Goal: Task Accomplishment & Management: Manage account settings

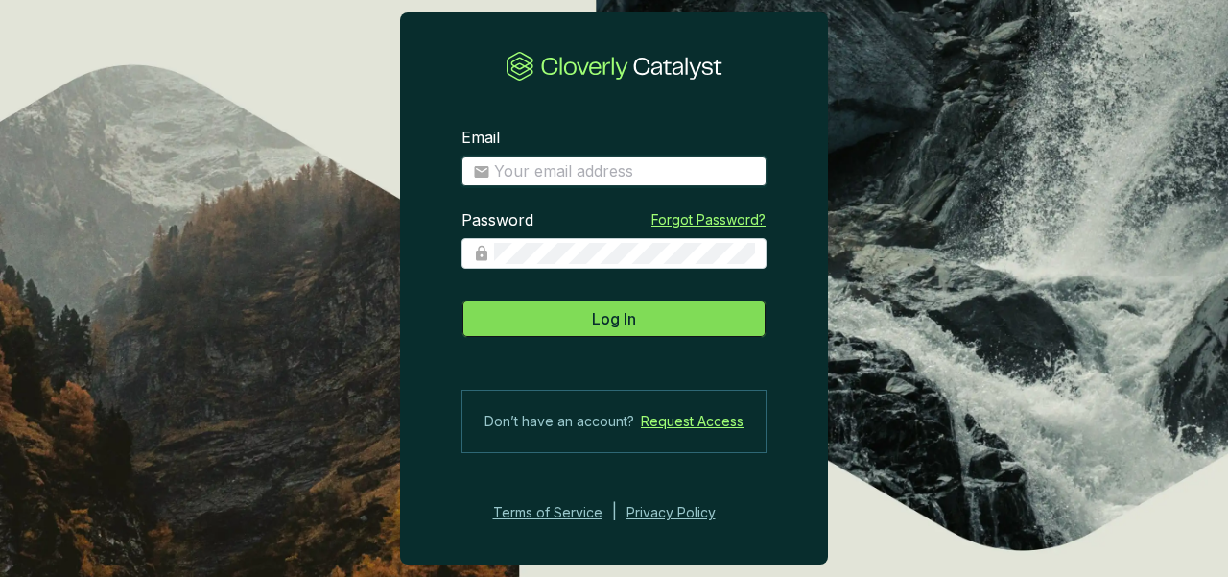
type input "ann.koontz@ri.org"
click at [692, 329] on button "Log In" at bounding box center [613, 318] width 305 height 38
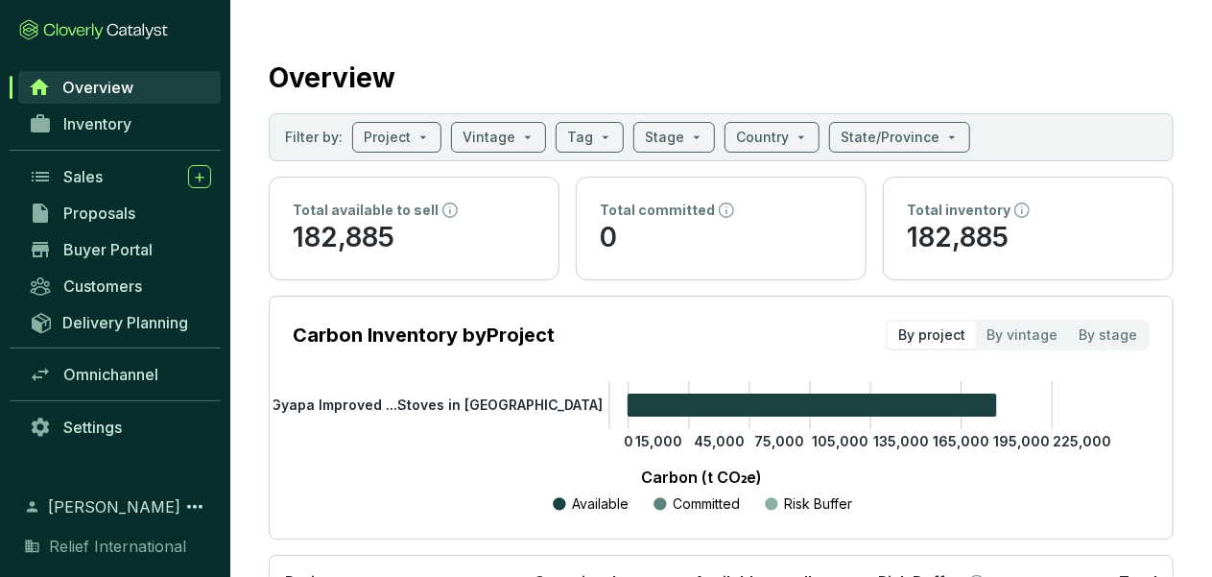
click at [113, 89] on span "Overview" at bounding box center [97, 87] width 71 height 19
drag, startPoint x: 98, startPoint y: 89, endPoint x: 67, endPoint y: 89, distance: 30.7
click at [67, 89] on span "Overview" at bounding box center [97, 87] width 71 height 19
click at [65, 85] on span "Overview" at bounding box center [97, 87] width 71 height 19
click at [389, 145] on input "search" at bounding box center [387, 137] width 47 height 29
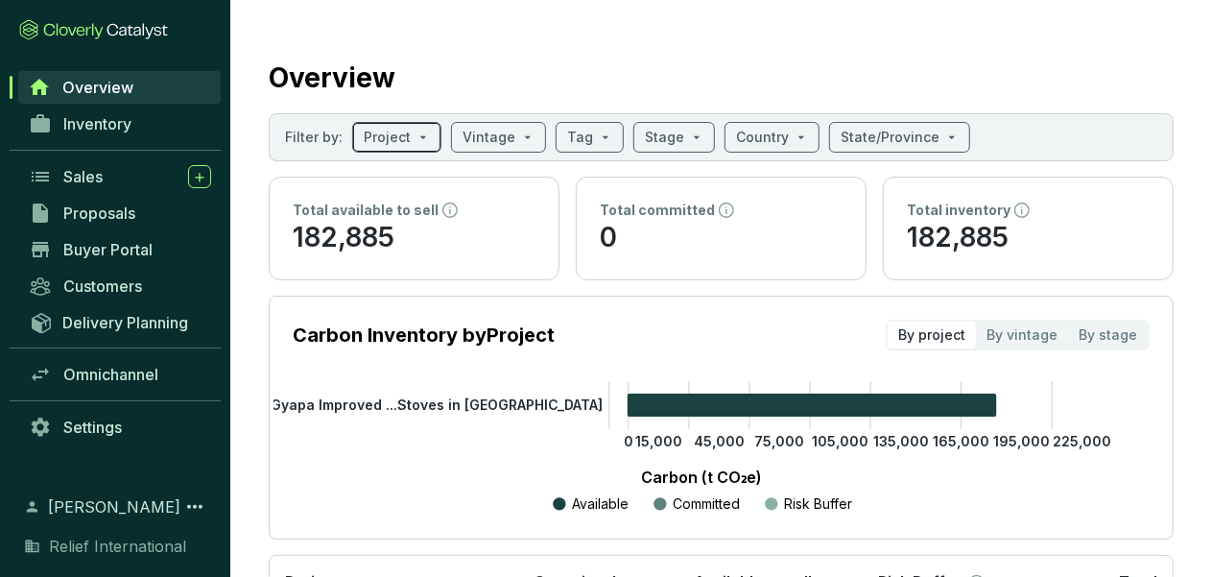
click at [425, 134] on span at bounding box center [397, 137] width 66 height 29
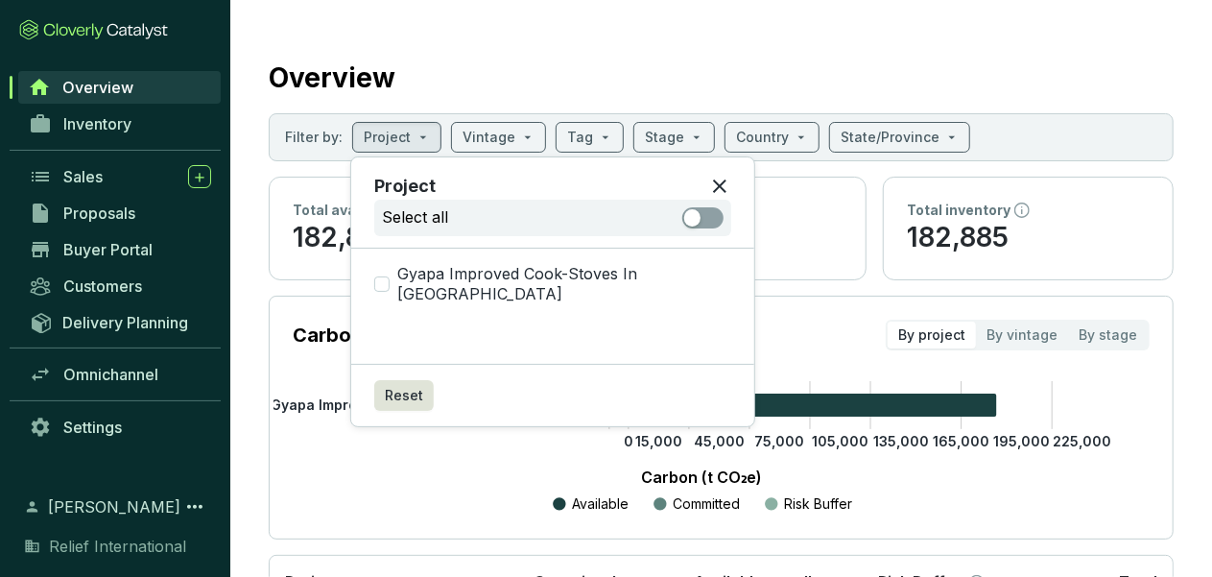
click at [583, 53] on div "Overview" at bounding box center [721, 74] width 905 height 48
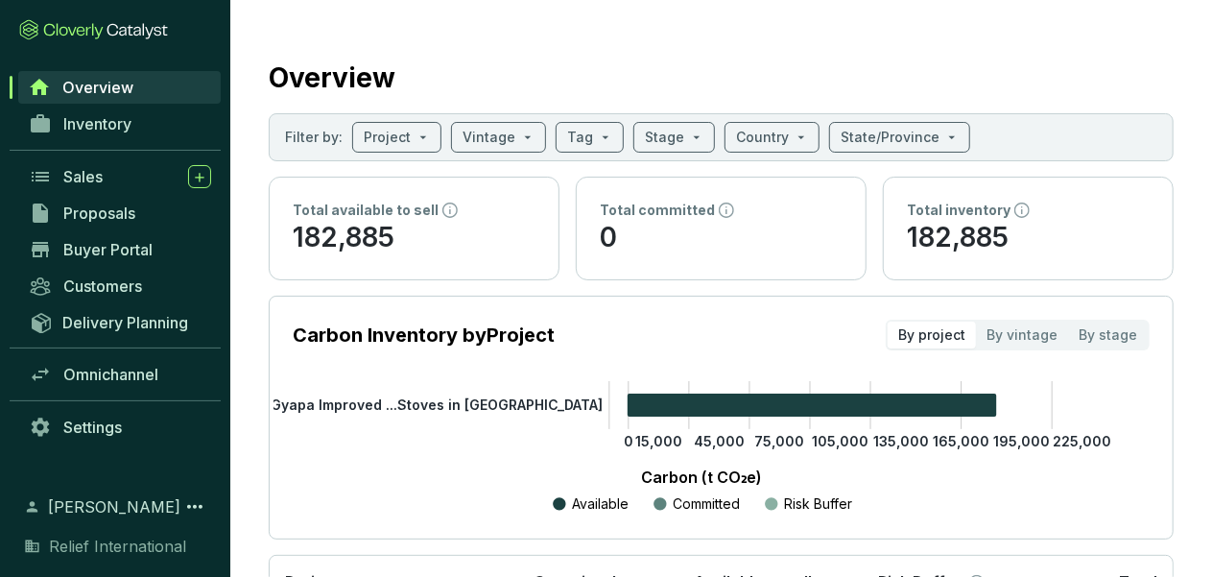
click at [39, 91] on icon at bounding box center [39, 87] width 23 height 23
click at [422, 139] on span at bounding box center [397, 137] width 66 height 29
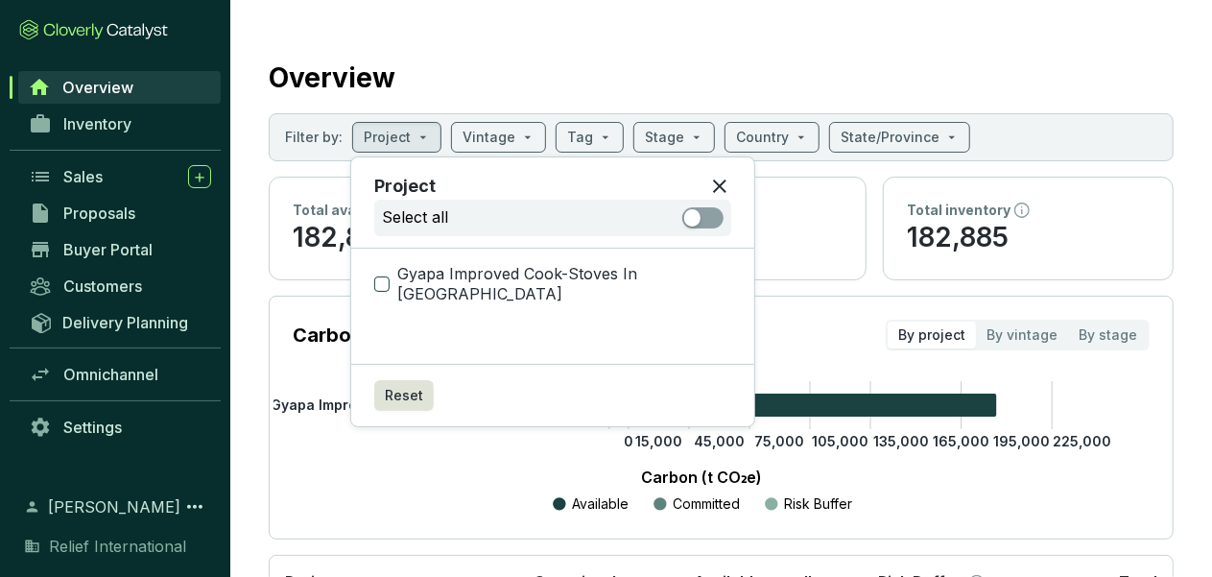
click at [383, 276] on input "Gyapa Improved Cook-Stoves In Ghana" at bounding box center [381, 283] width 15 height 15
checkbox input "true"
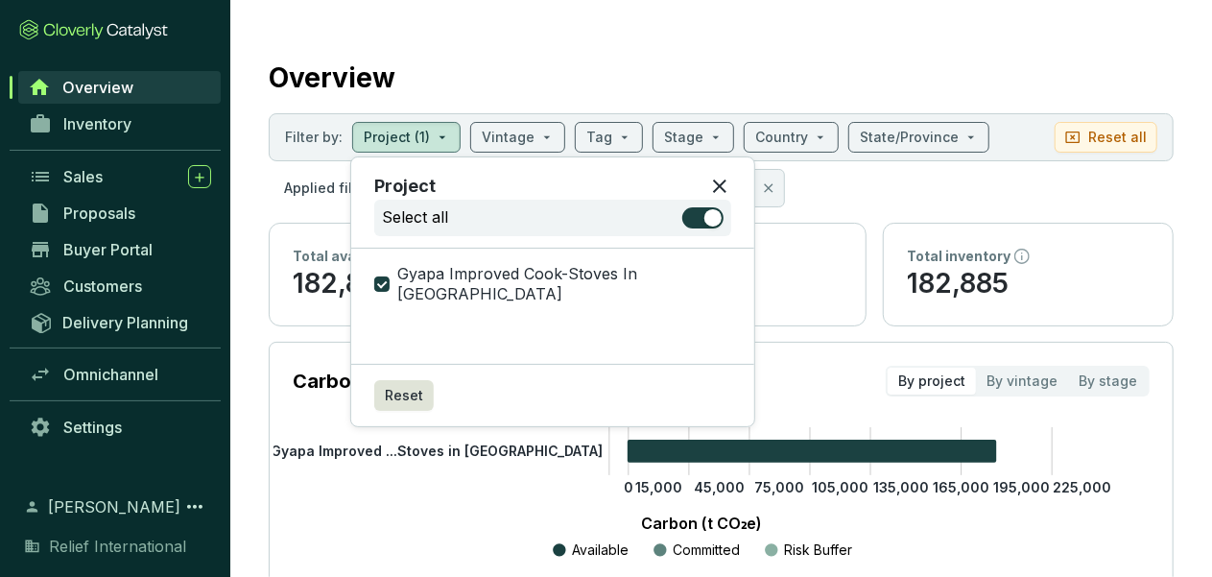
click at [805, 47] on section "Overview Filter by: Project (1) Vintage Tag Stage Country State/Province Reset …" at bounding box center [720, 406] width 981 height 812
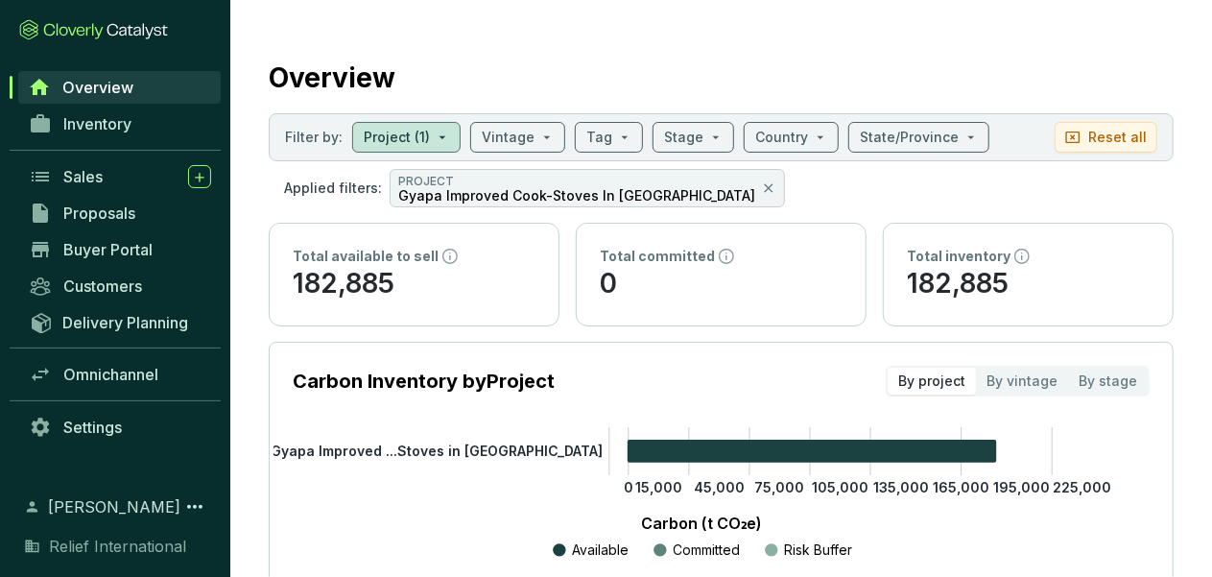
click at [805, 47] on section "Overview Filter by: Project (1) Vintage Tag Stage Country State/Province Reset …" at bounding box center [720, 406] width 981 height 812
click at [77, 78] on span "Overview" at bounding box center [97, 87] width 71 height 19
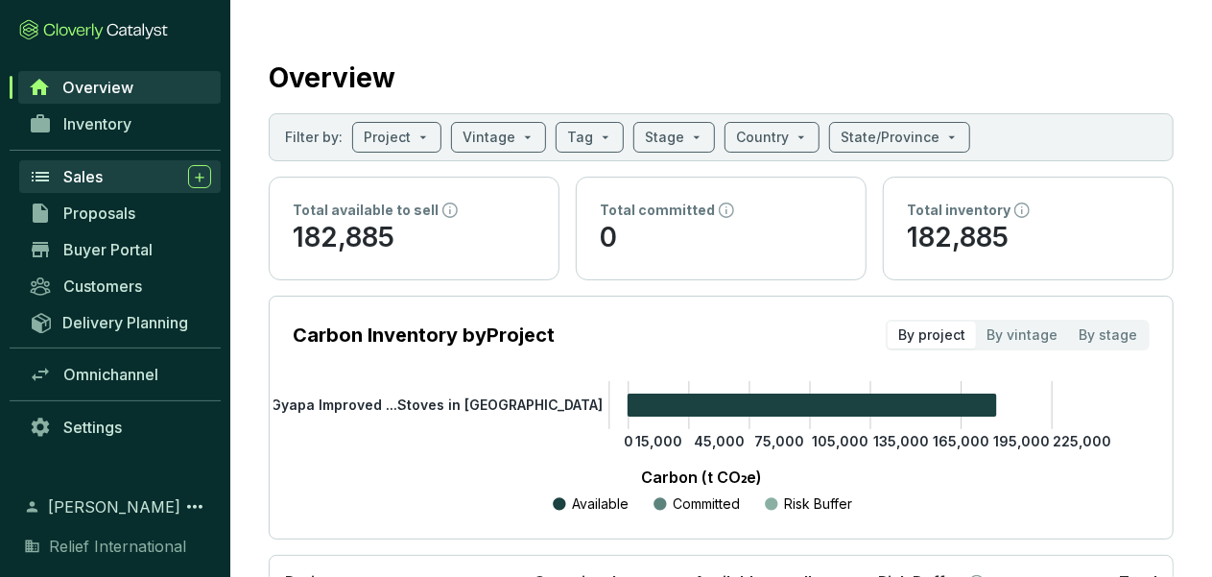
click at [86, 179] on span "Sales" at bounding box center [82, 176] width 39 height 19
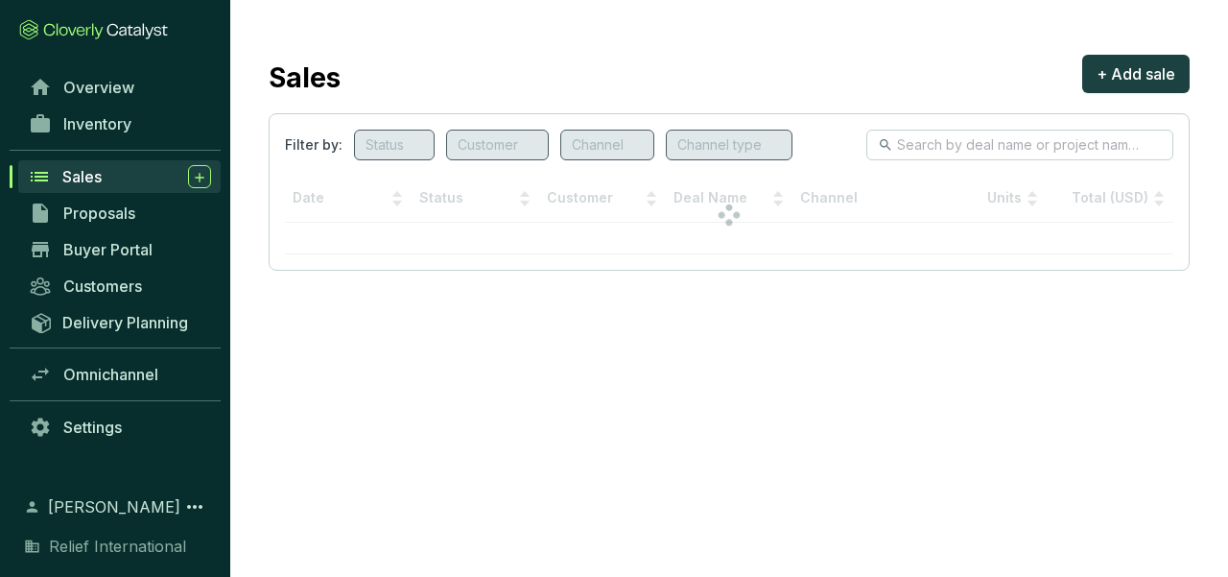
click at [86, 179] on span "Sales" at bounding box center [81, 176] width 39 height 19
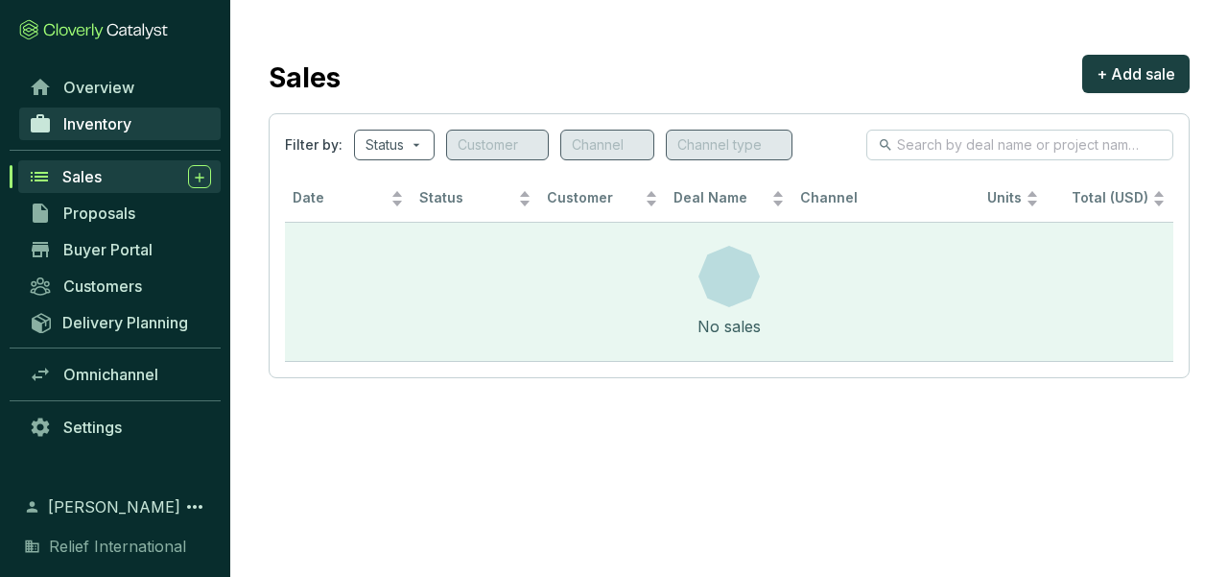
click at [82, 128] on span "Inventory" at bounding box center [97, 123] width 68 height 19
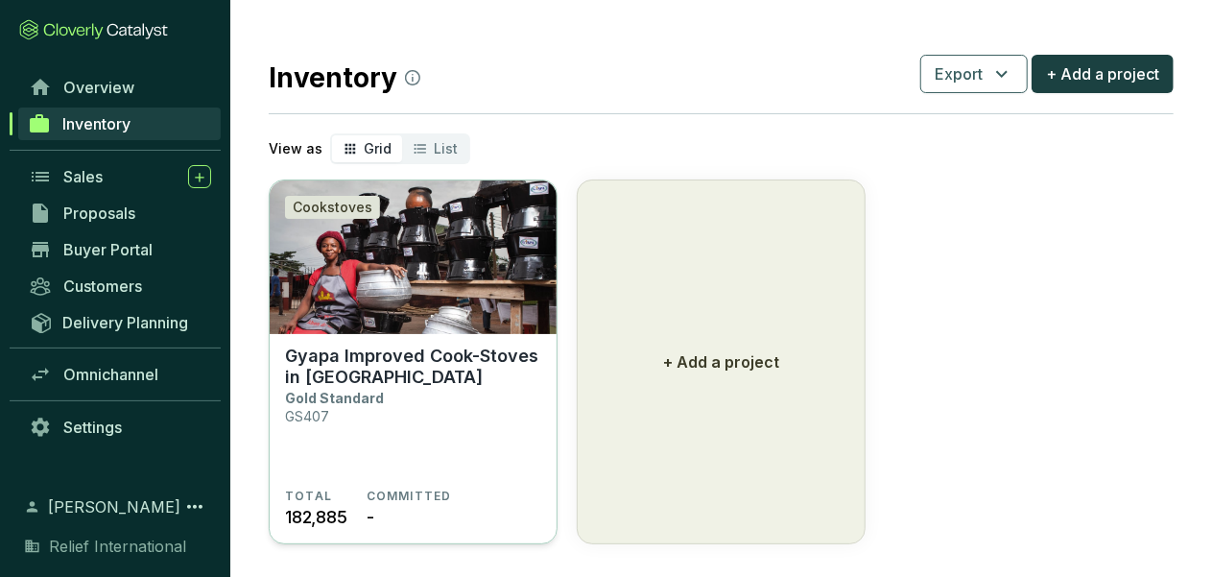
click at [422, 297] on img at bounding box center [413, 256] width 287 height 153
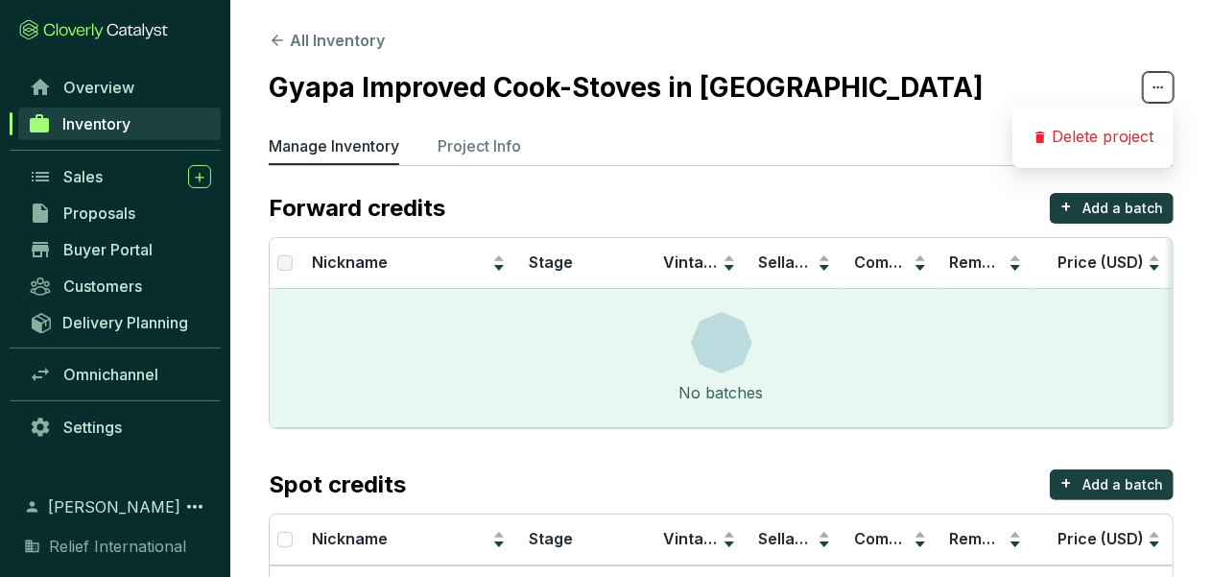
click at [1155, 83] on icon at bounding box center [1157, 87] width 15 height 23
click at [460, 138] on p "Project Info" at bounding box center [478, 145] width 83 height 23
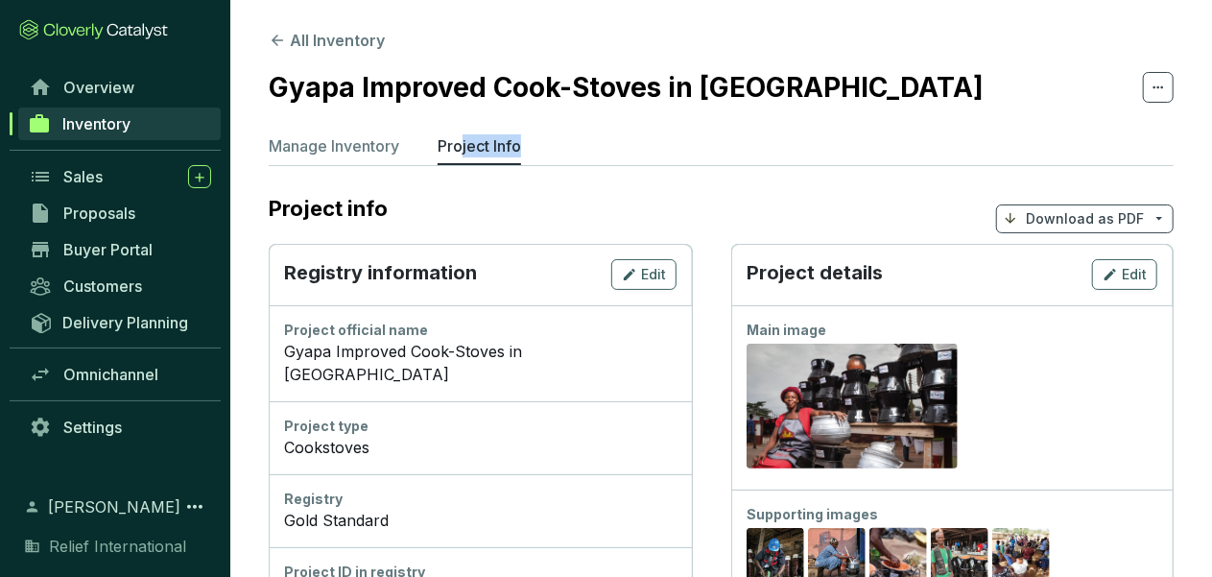
drag, startPoint x: 460, startPoint y: 138, endPoint x: 643, endPoint y: 94, distance: 188.5
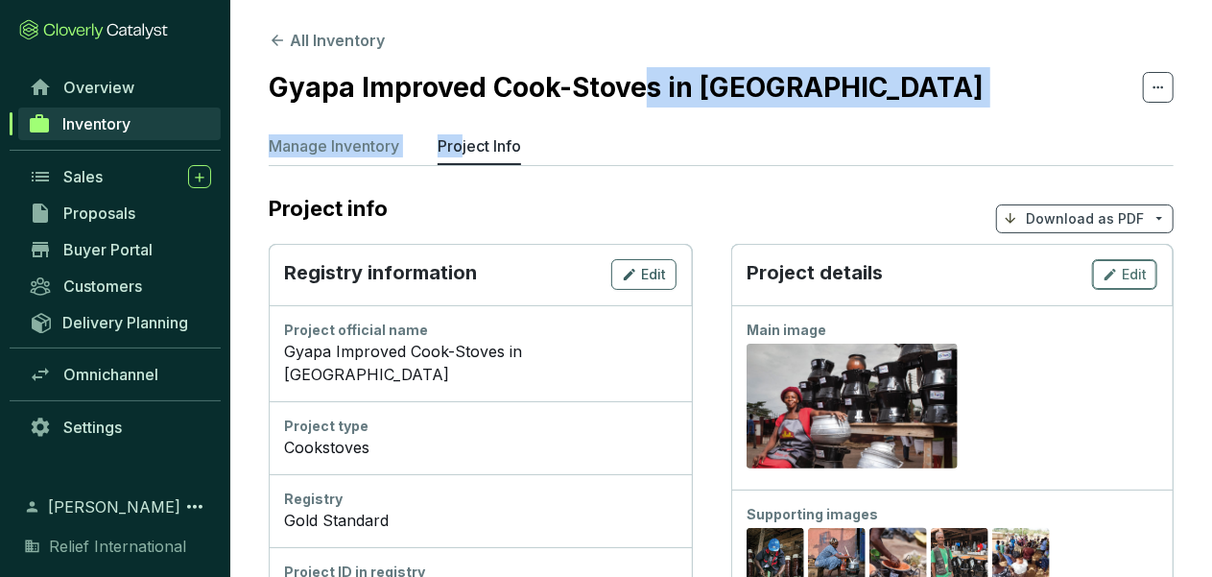
click at [1110, 282] on icon "button" at bounding box center [1109, 274] width 15 height 23
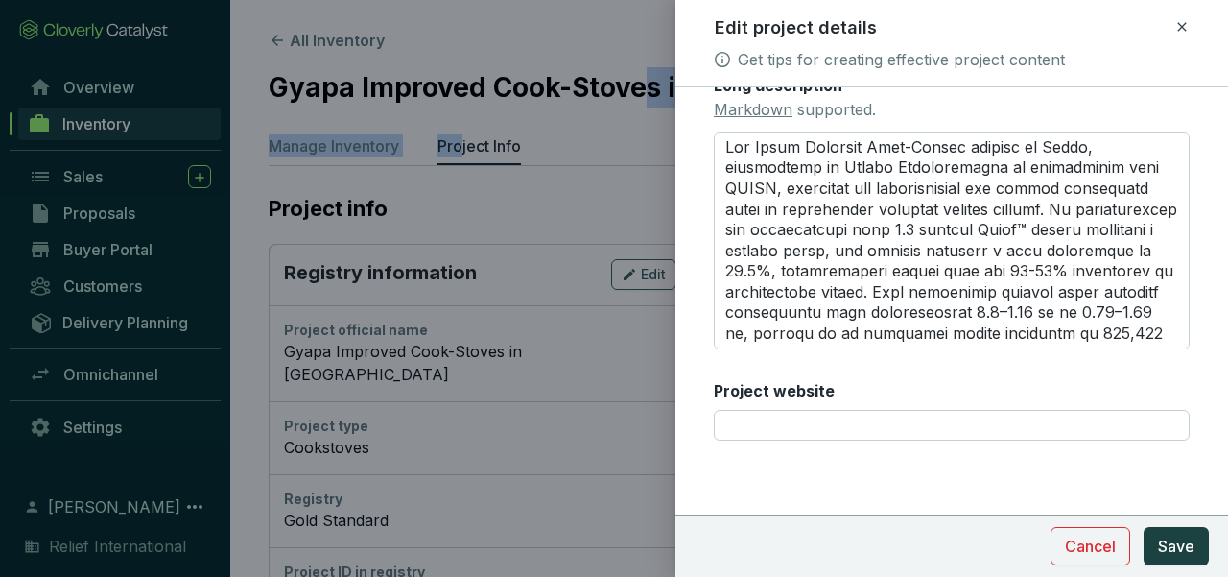
scroll to position [720, 0]
click at [773, 429] on input "Project website" at bounding box center [952, 424] width 476 height 31
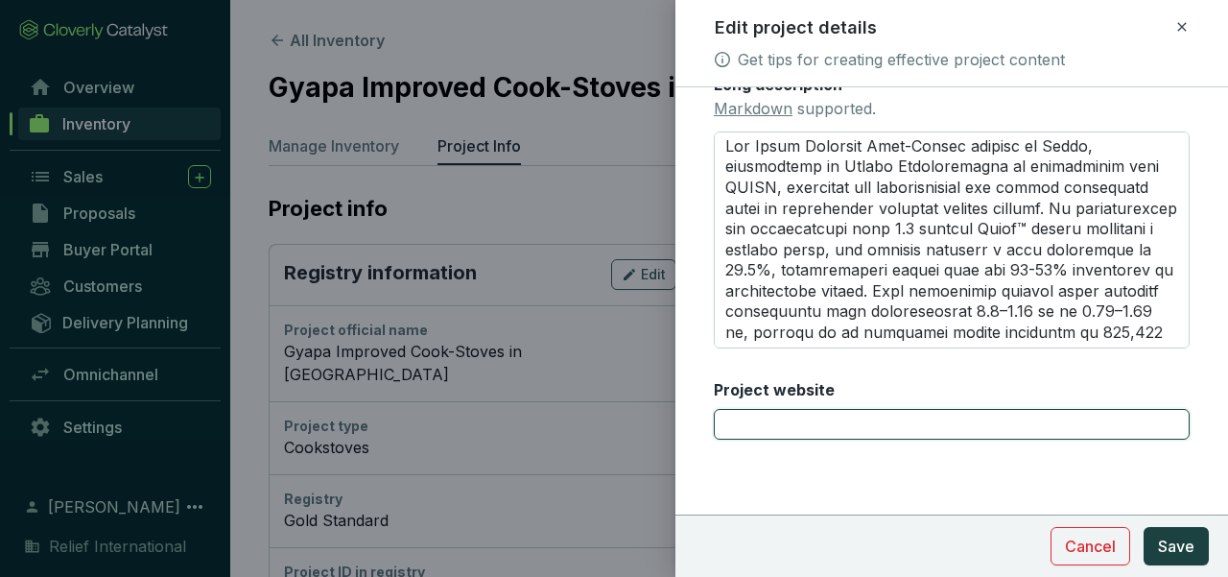
paste input "[URL][DOMAIN_NAME]"
type input "[URL][DOMAIN_NAME]"
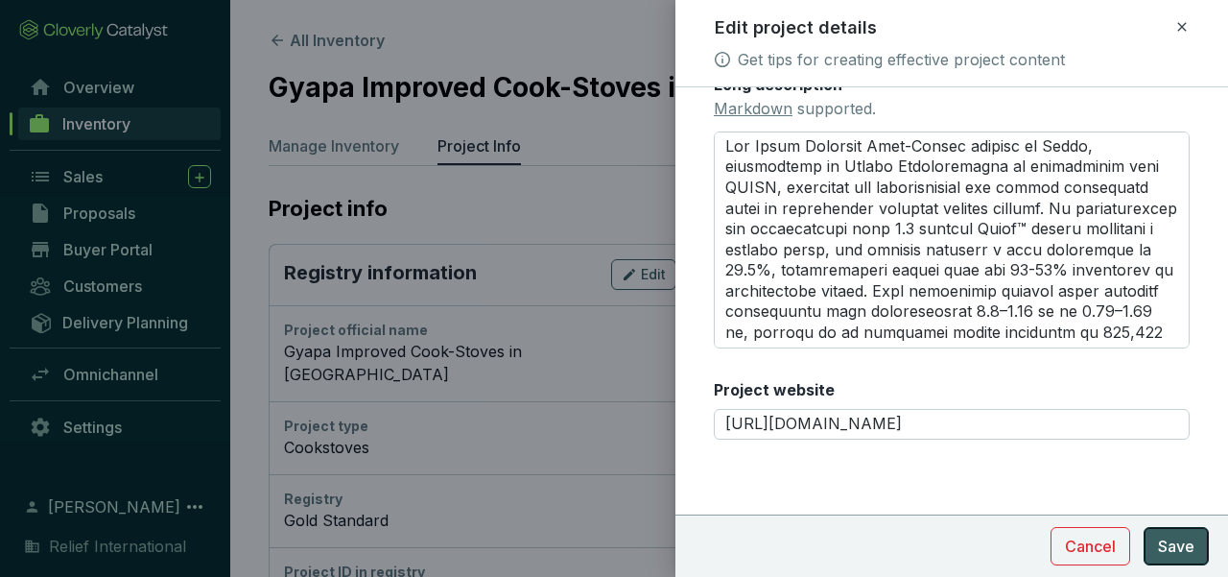
click at [1188, 547] on span "Save" at bounding box center [1176, 545] width 36 height 23
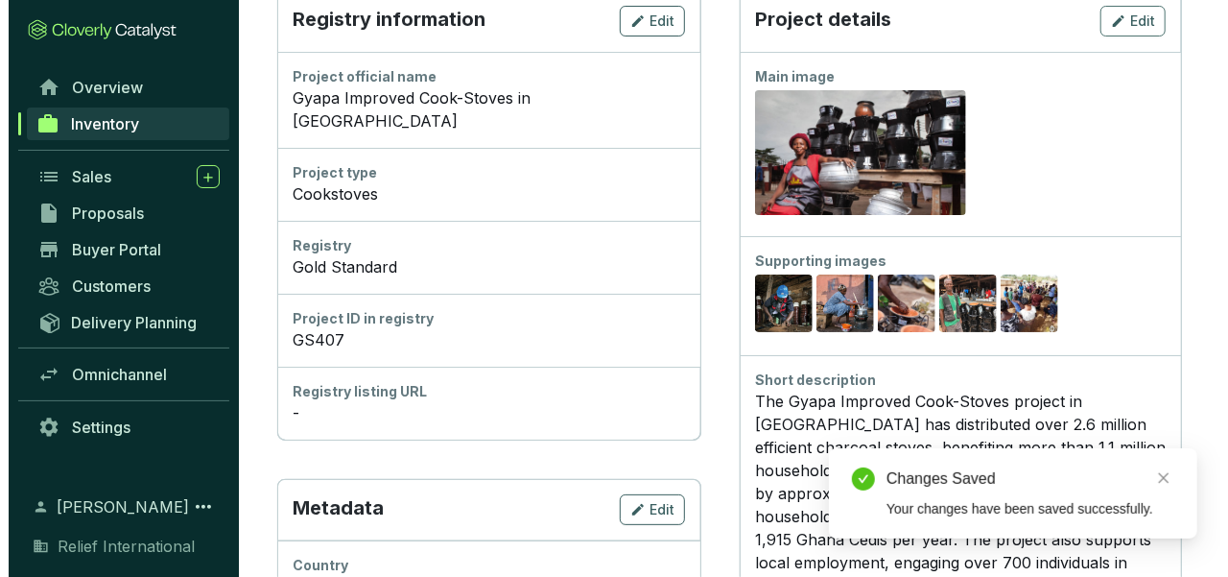
scroll to position [260, 0]
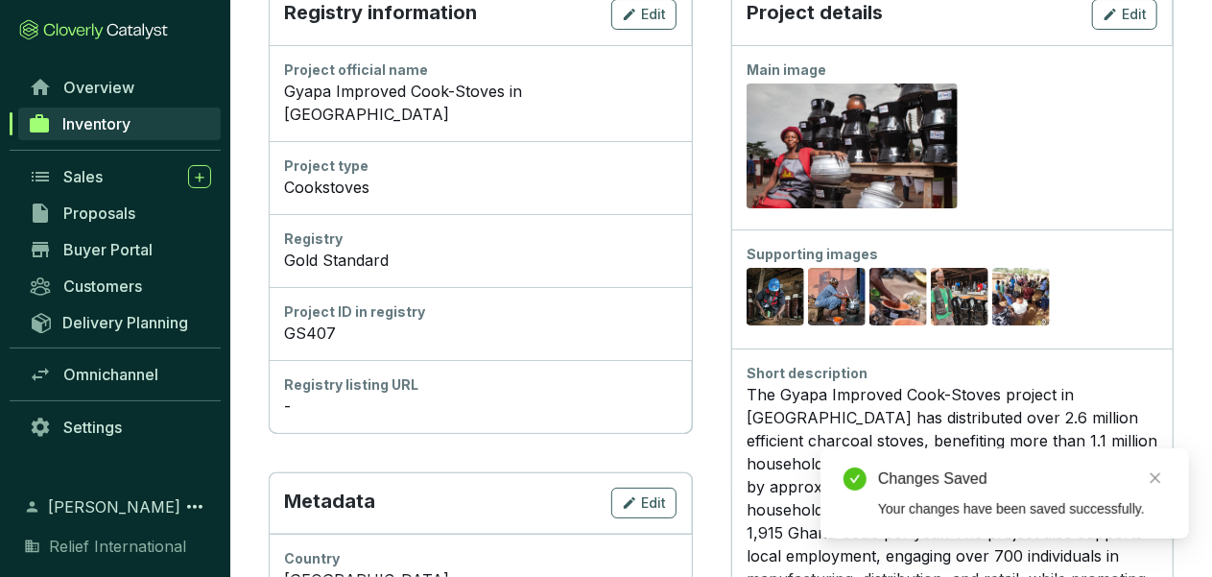
click at [386, 394] on div "-" at bounding box center [480, 405] width 392 height 23
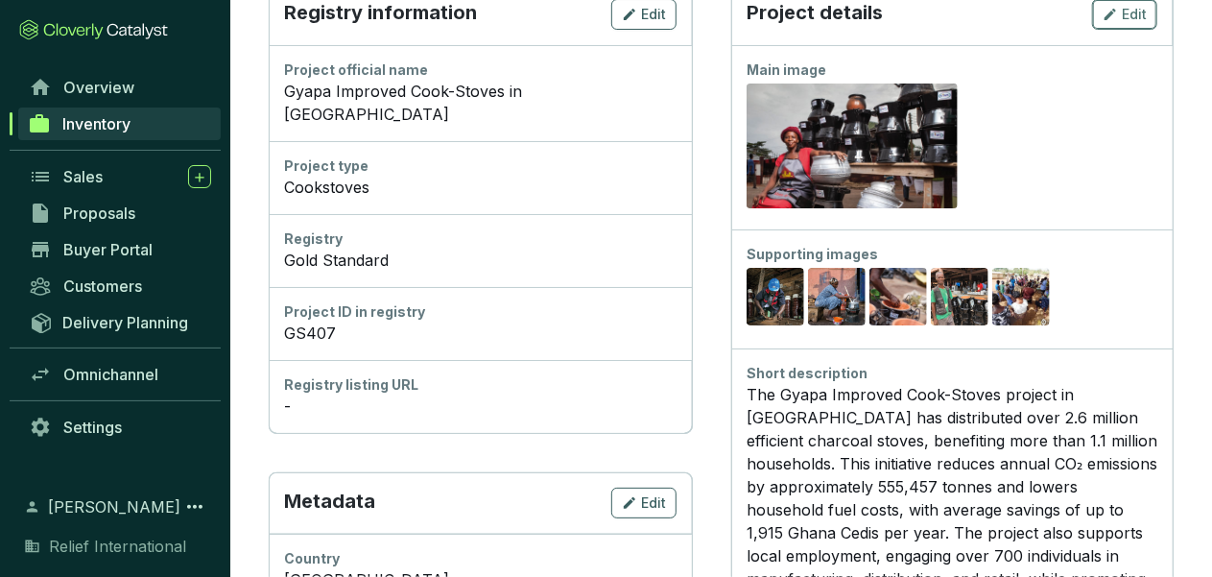
click at [1146, 7] on button "Edit" at bounding box center [1124, 14] width 65 height 31
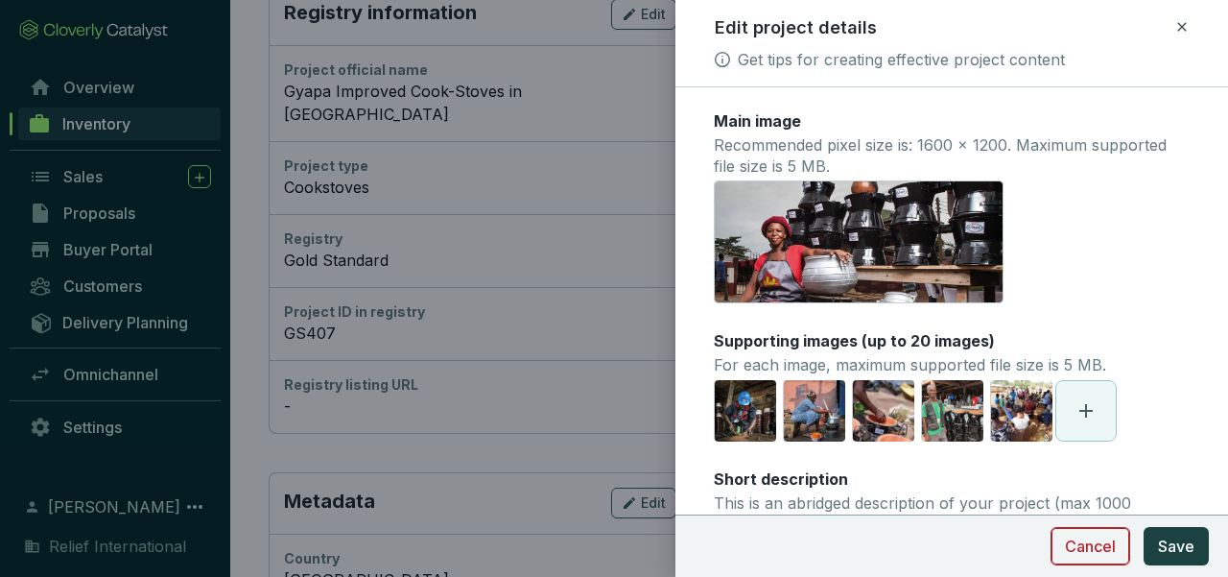
click at [1097, 552] on span "Cancel" at bounding box center [1090, 545] width 51 height 23
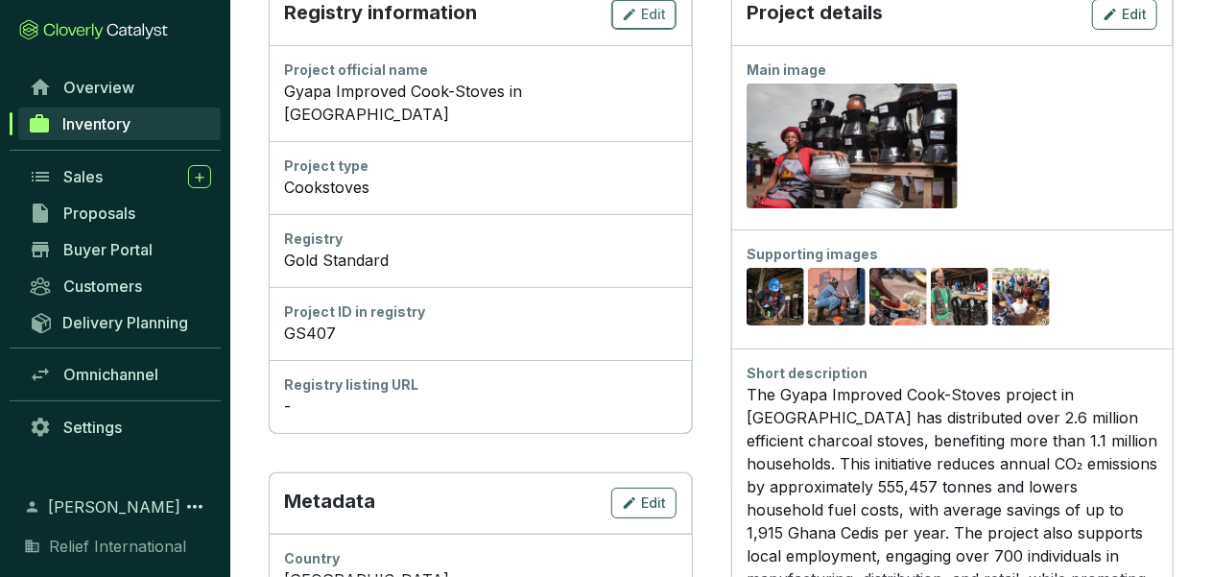
click at [637, 14] on div "Edit" at bounding box center [644, 14] width 44 height 23
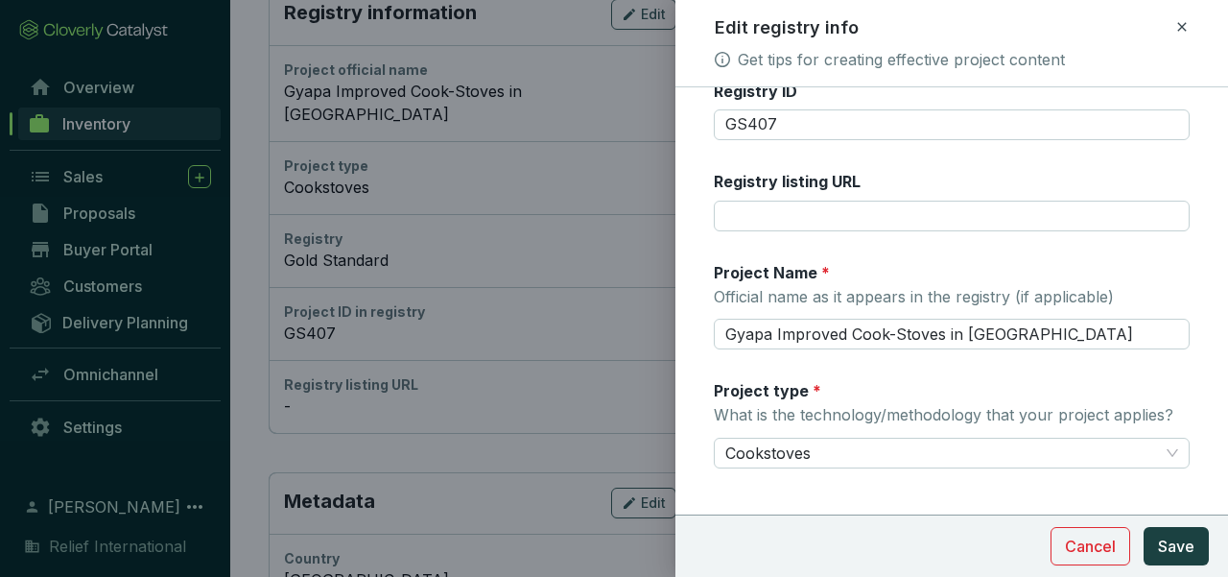
scroll to position [149, 0]
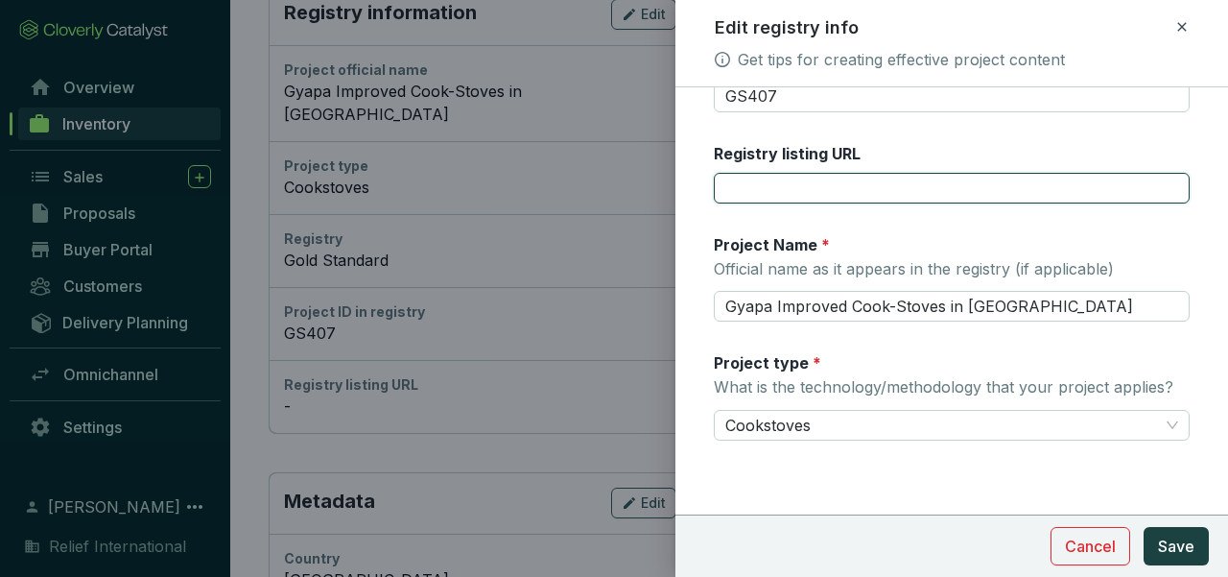
click at [780, 187] on input "Registry listing URL" at bounding box center [952, 188] width 476 height 31
paste input "[URL][DOMAIN_NAME]"
type input "[URL][DOMAIN_NAME]"
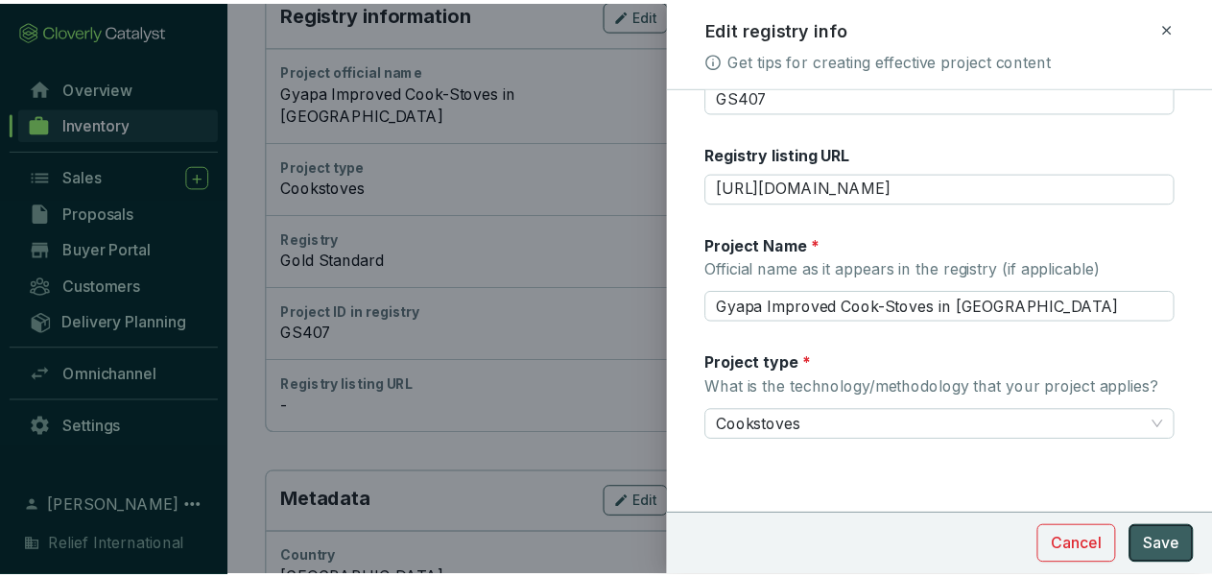
scroll to position [0, 0]
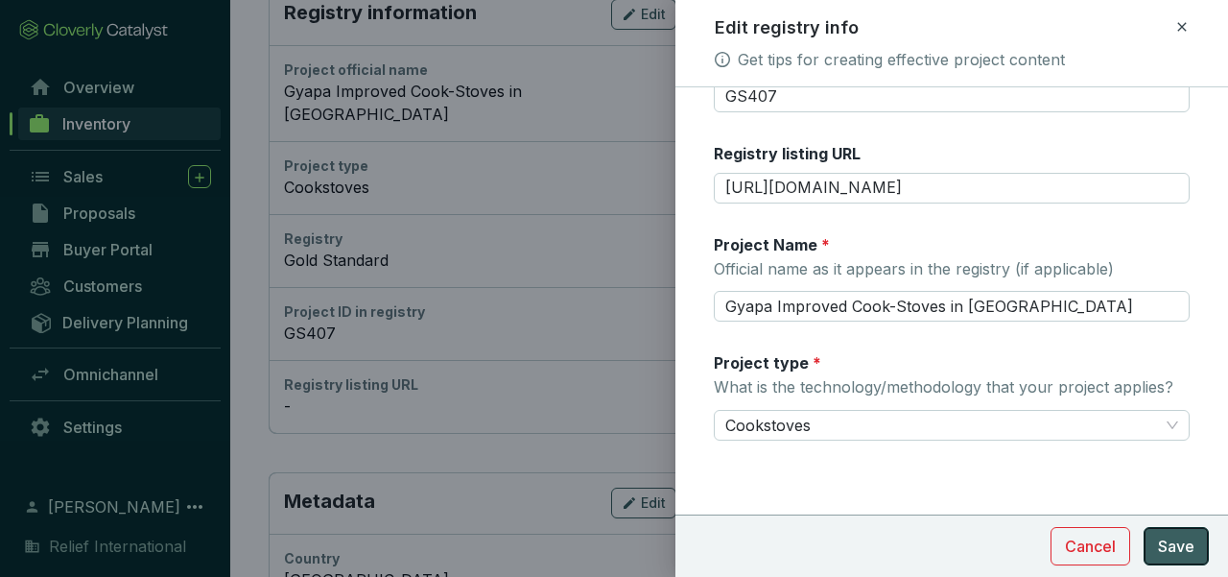
click at [1152, 545] on button "Save" at bounding box center [1176, 546] width 65 height 38
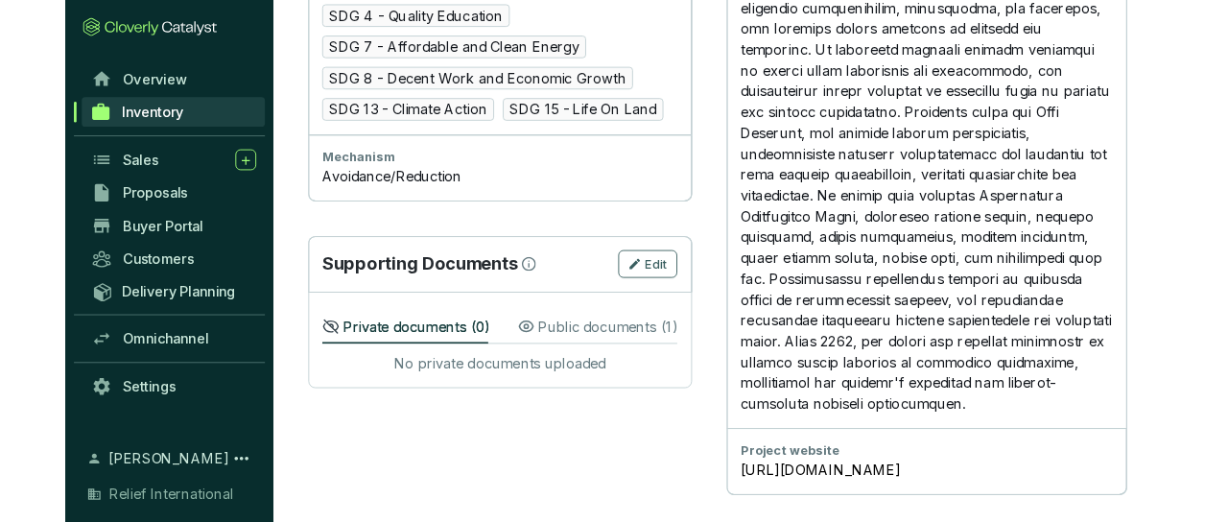
scroll to position [1418, 0]
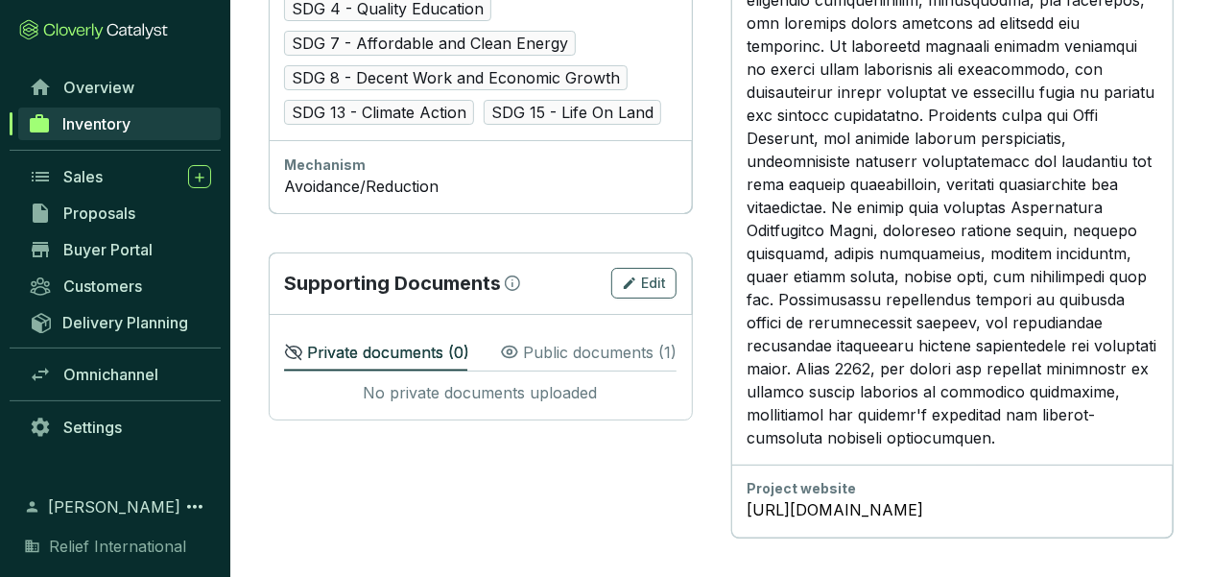
click at [574, 329] on div "Public documents ( 1 )" at bounding box center [588, 350] width 177 height 42
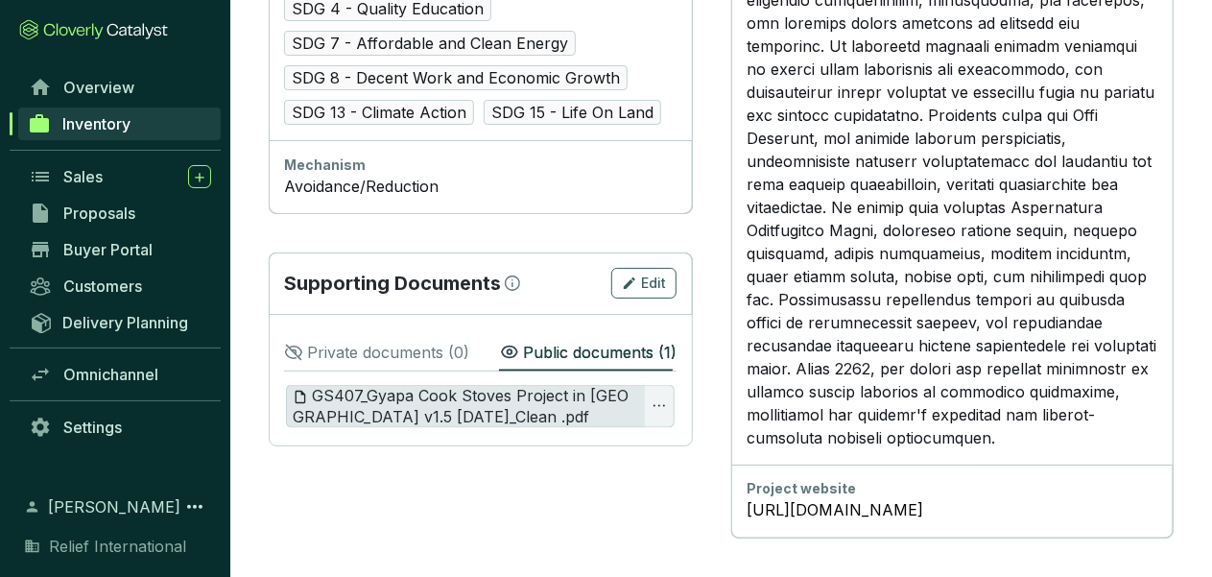
click at [520, 386] on span "GS407_Gyapa Cook Stoves Project in [GEOGRAPHIC_DATA] v1.5 [DATE]_Clean .pdf" at bounding box center [462, 406] width 338 height 41
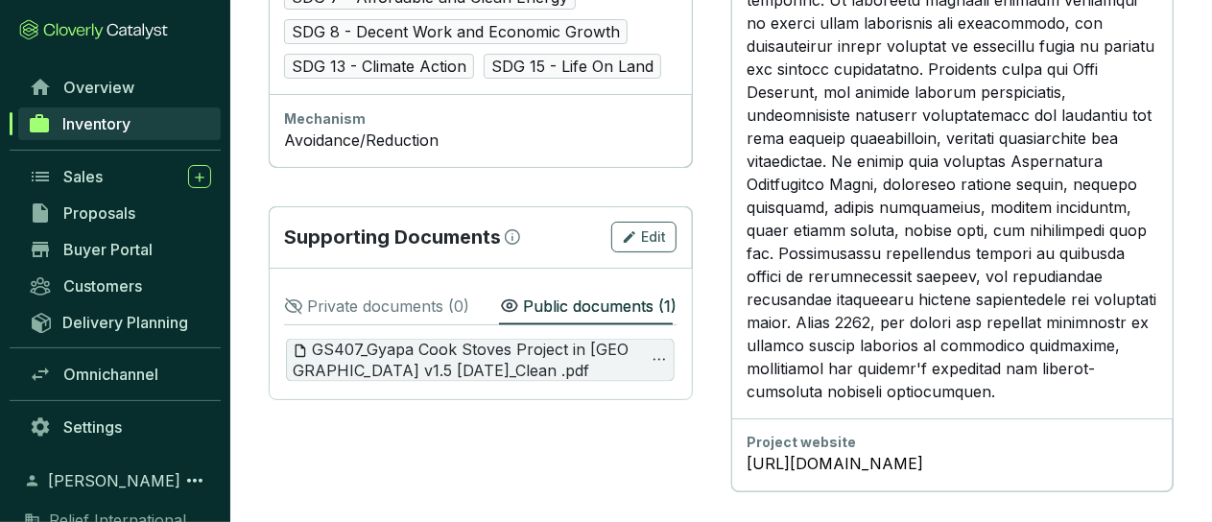
click at [398, 295] on p "Private documents ( 0 )" at bounding box center [388, 306] width 162 height 23
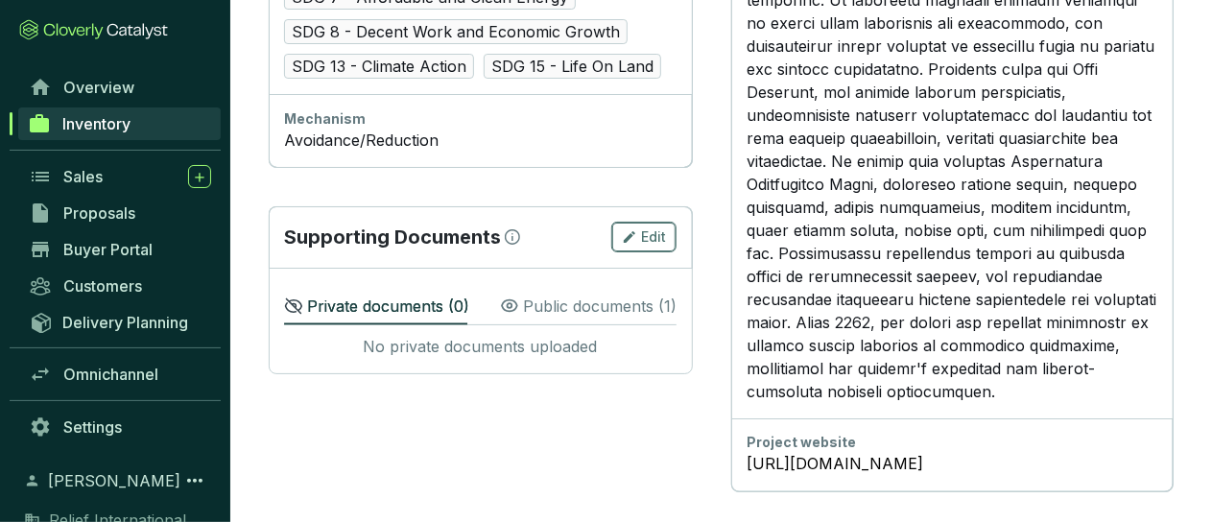
click at [637, 225] on icon "button" at bounding box center [629, 236] width 15 height 23
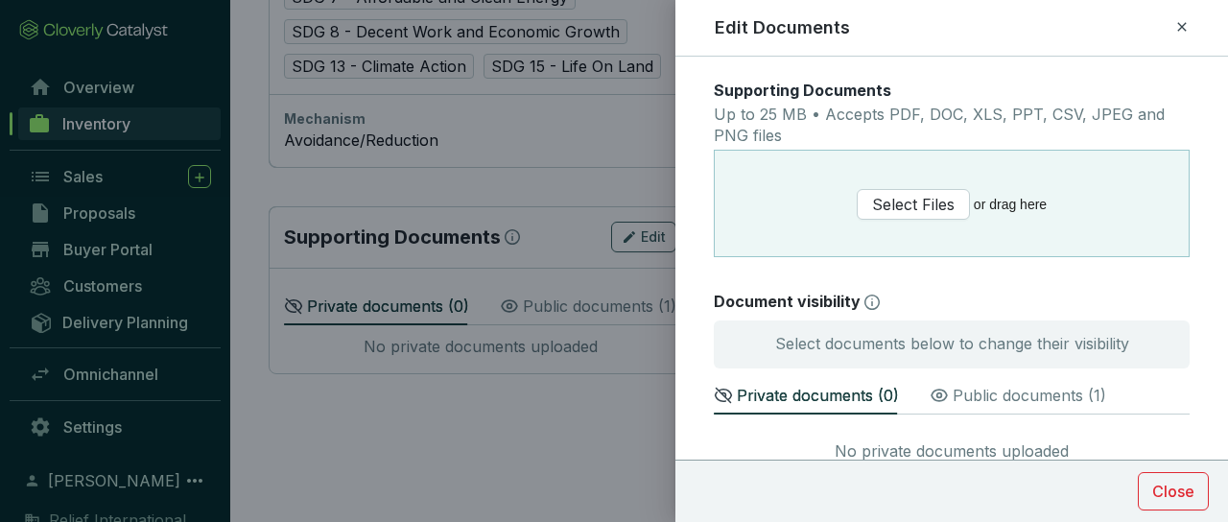
click at [971, 400] on p "Public documents ( 1 )" at bounding box center [1029, 395] width 153 height 23
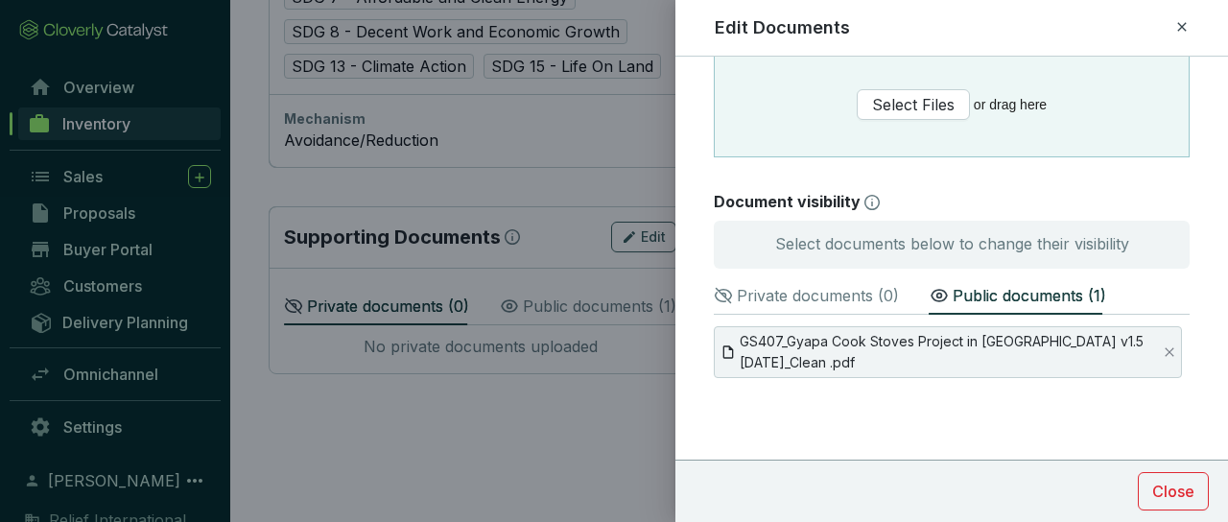
scroll to position [86, 0]
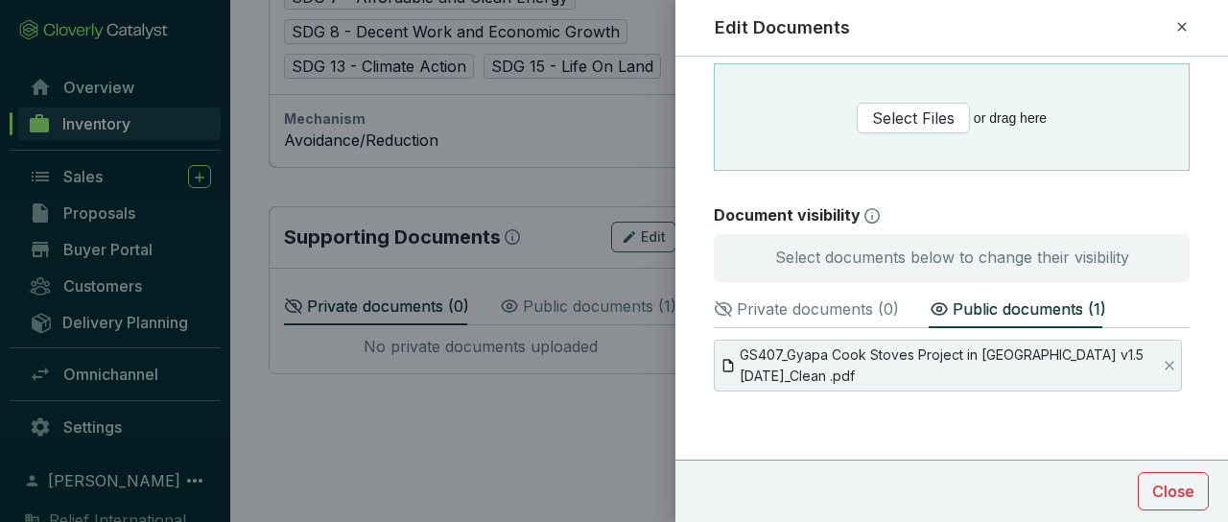
click at [803, 306] on p "Private documents ( 0 )" at bounding box center [818, 308] width 162 height 23
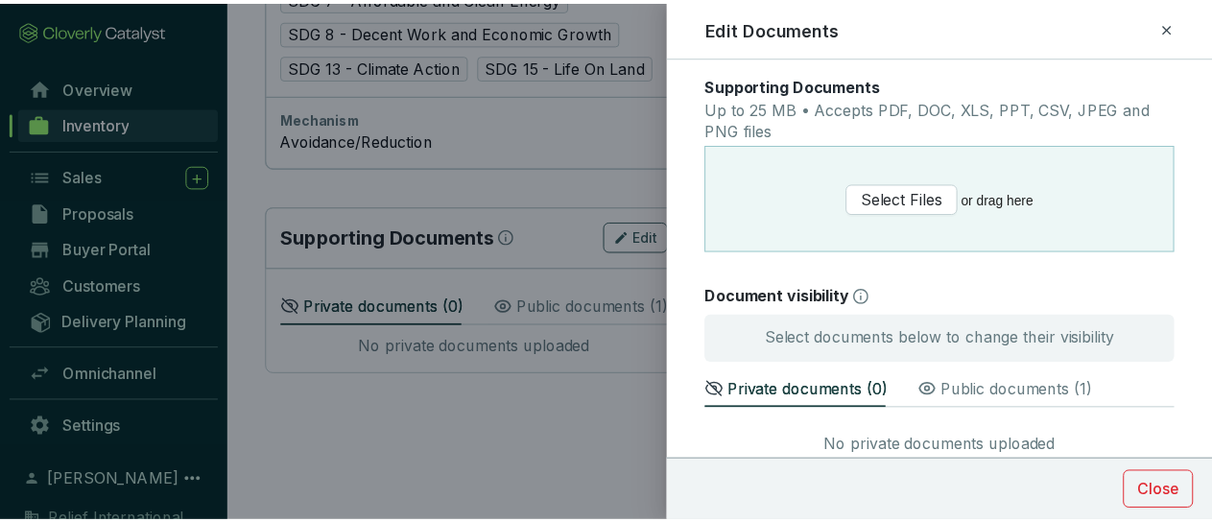
scroll to position [0, 0]
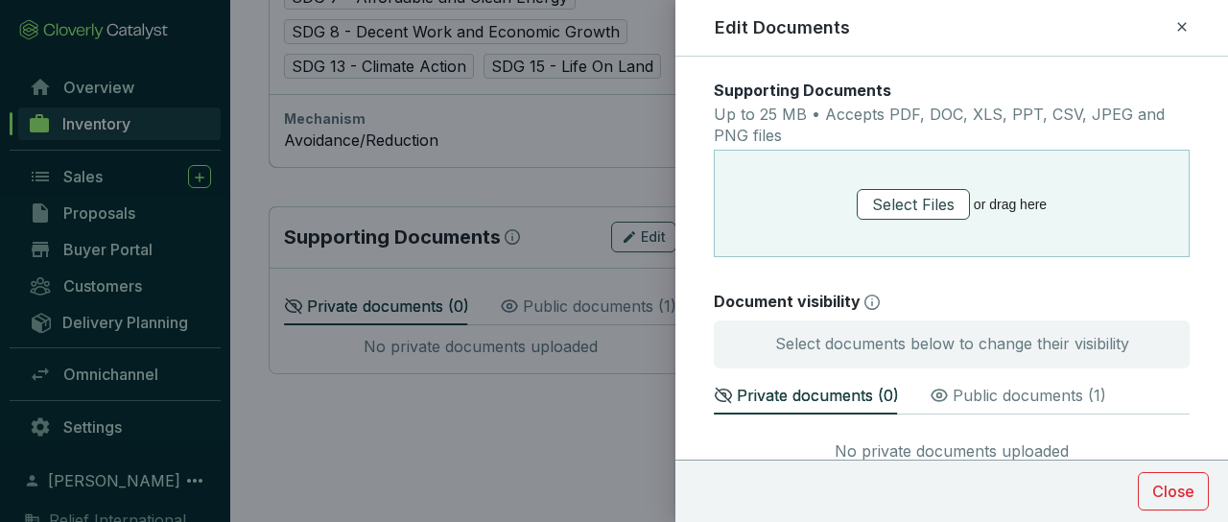
click at [917, 208] on span "Select Files" at bounding box center [913, 205] width 83 height 24
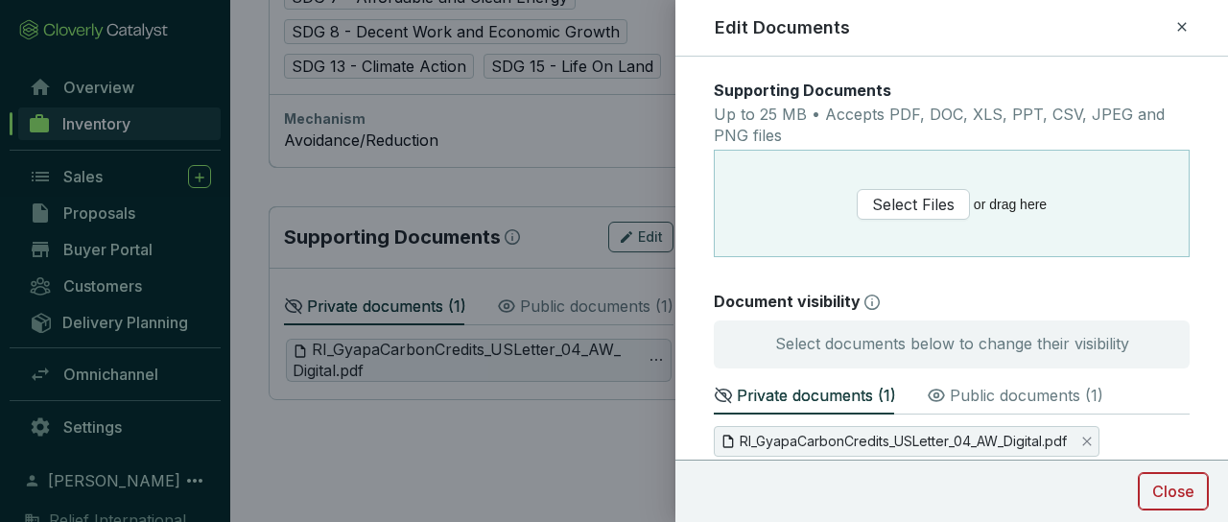
click at [1177, 492] on span "Close" at bounding box center [1173, 491] width 42 height 23
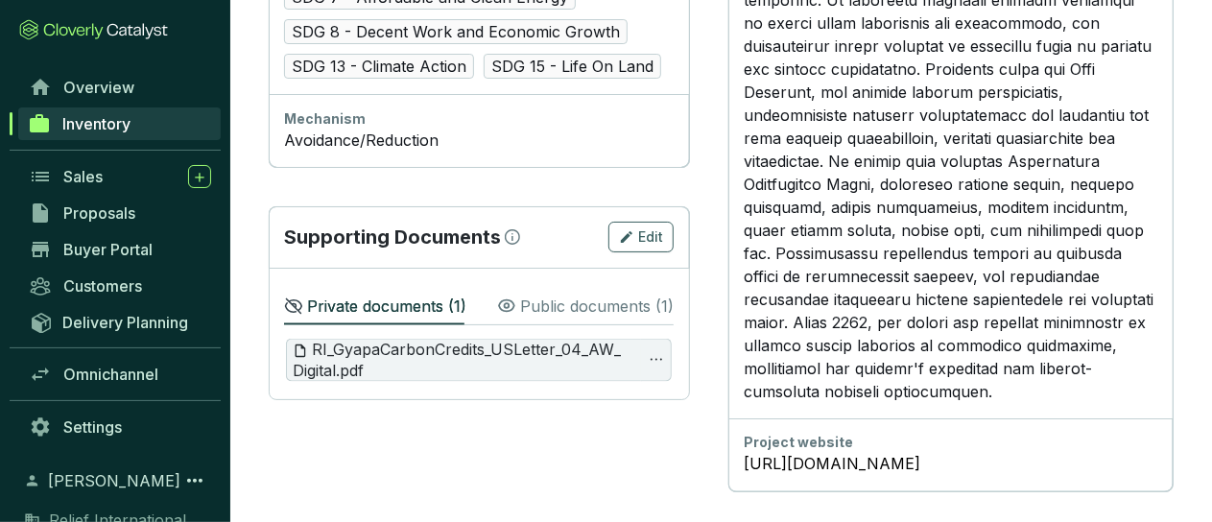
click at [556, 295] on p "Public documents ( 1 )" at bounding box center [596, 306] width 153 height 23
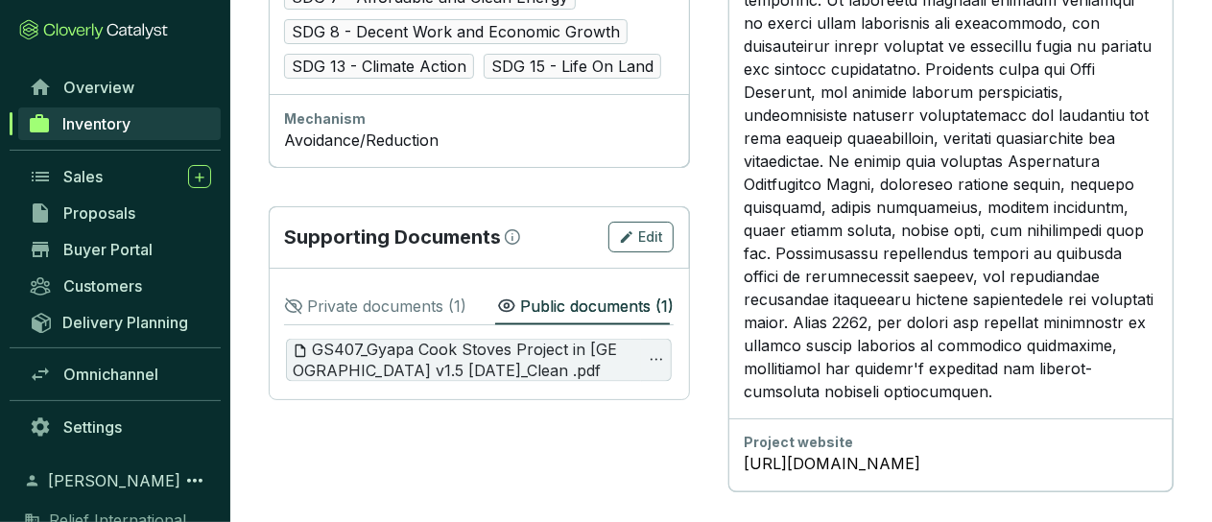
click at [597, 295] on p "Public documents ( 1 )" at bounding box center [596, 306] width 153 height 23
click at [548, 295] on p "Public documents ( 1 )" at bounding box center [596, 306] width 153 height 23
click at [610, 295] on p "Public documents ( 1 )" at bounding box center [596, 306] width 153 height 23
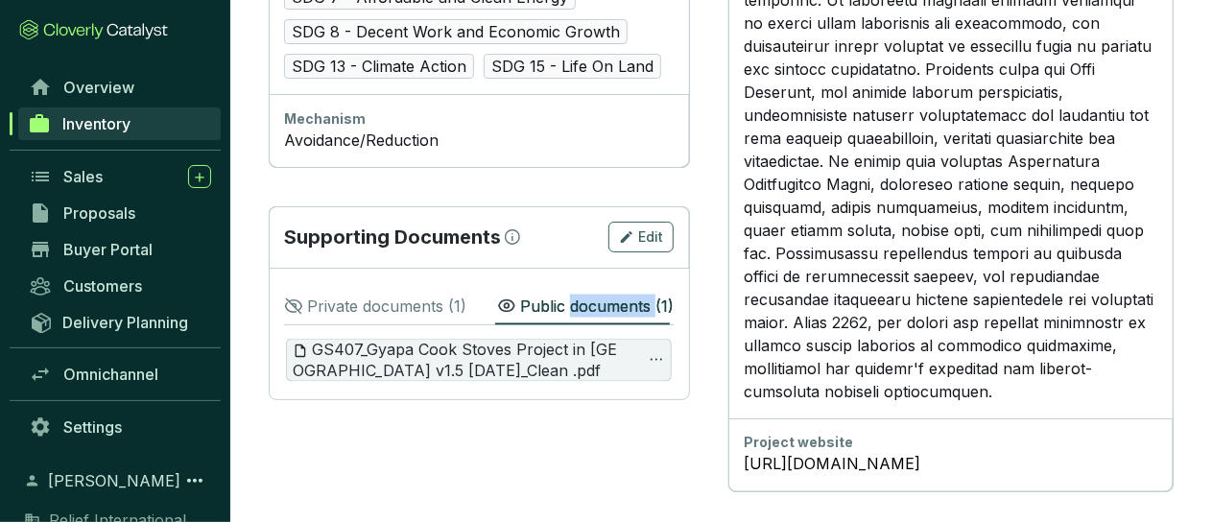
click at [610, 295] on p "Public documents ( 1 )" at bounding box center [596, 306] width 153 height 23
click at [563, 295] on p "Public documents ( 1 )" at bounding box center [596, 306] width 153 height 23
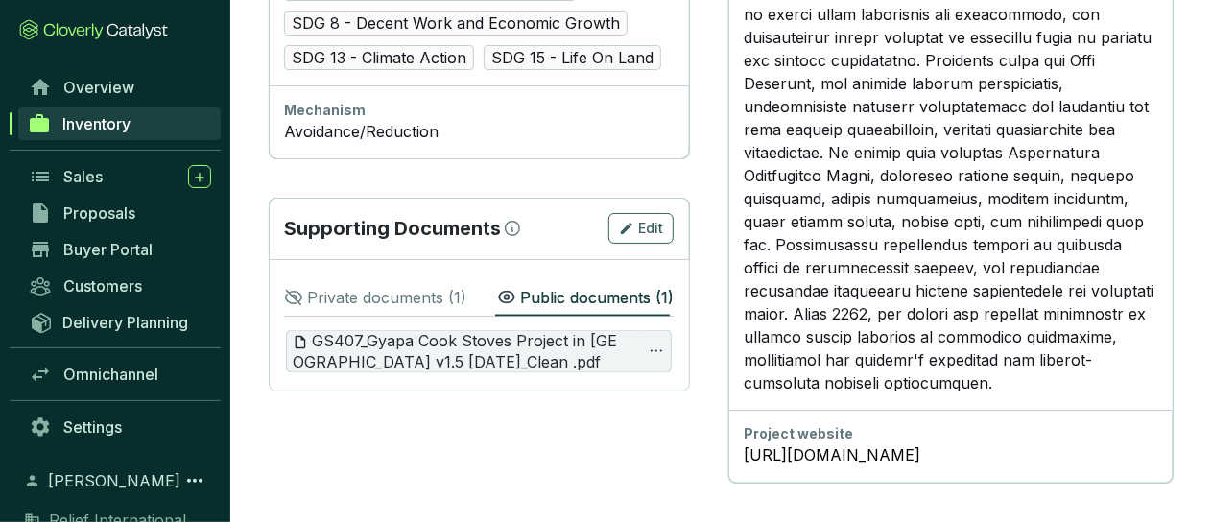
scroll to position [1461, 0]
click at [533, 286] on p "Public documents ( 1 )" at bounding box center [596, 297] width 153 height 23
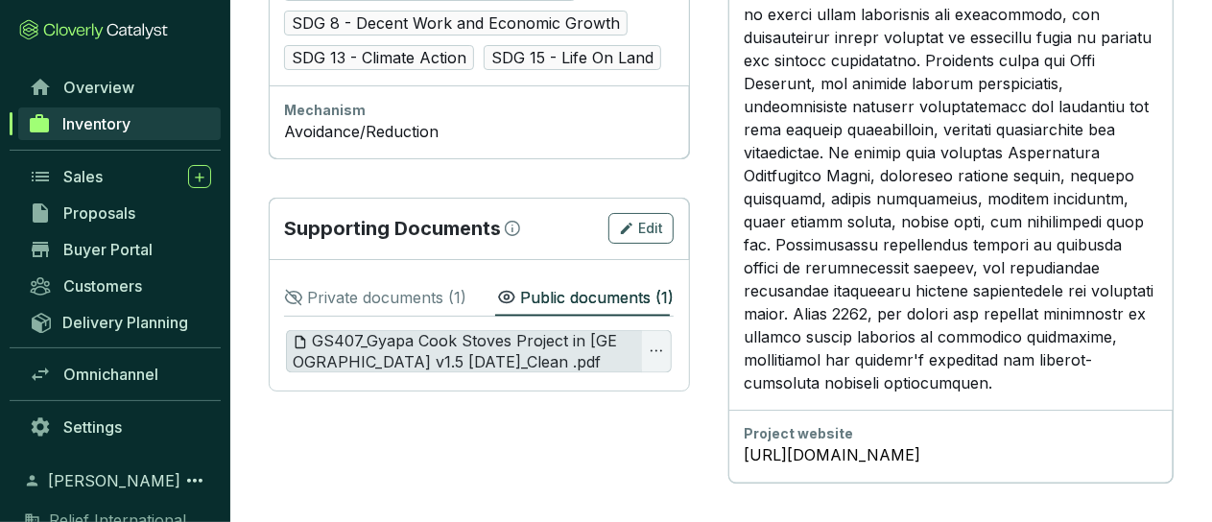
click at [454, 331] on span "GS407_Gyapa Cook Stoves Project in [GEOGRAPHIC_DATA] v1.5 [DATE]_Clean .pdf" at bounding box center [460, 351] width 335 height 41
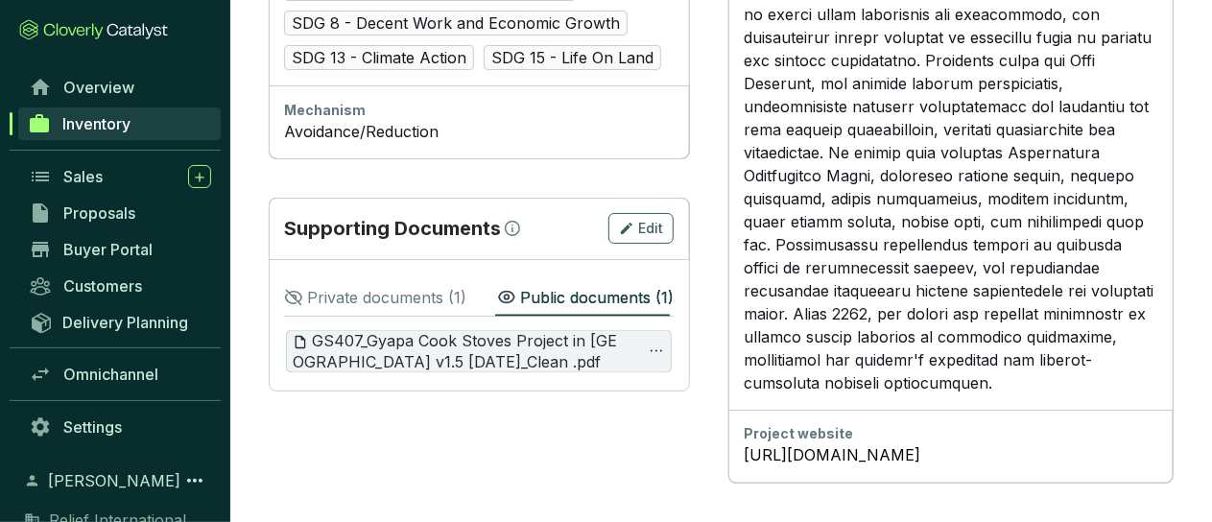
click at [399, 286] on p "Private documents ( 1 )" at bounding box center [386, 297] width 159 height 23
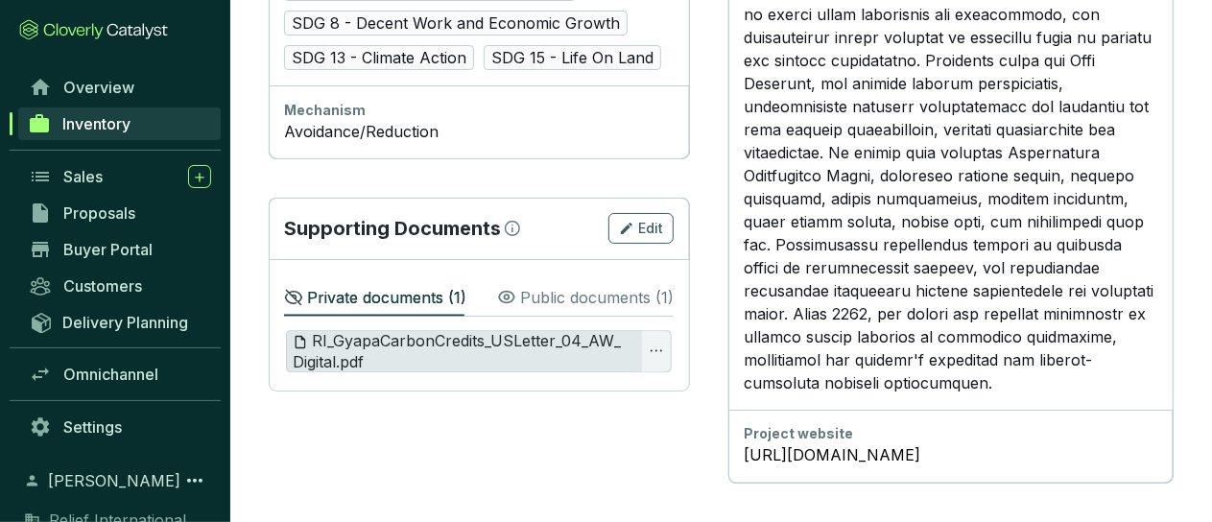
click at [453, 331] on span "RI_GyapaCarbonCredits_USLetter_04_AW_Digital.pdf" at bounding box center [460, 351] width 335 height 41
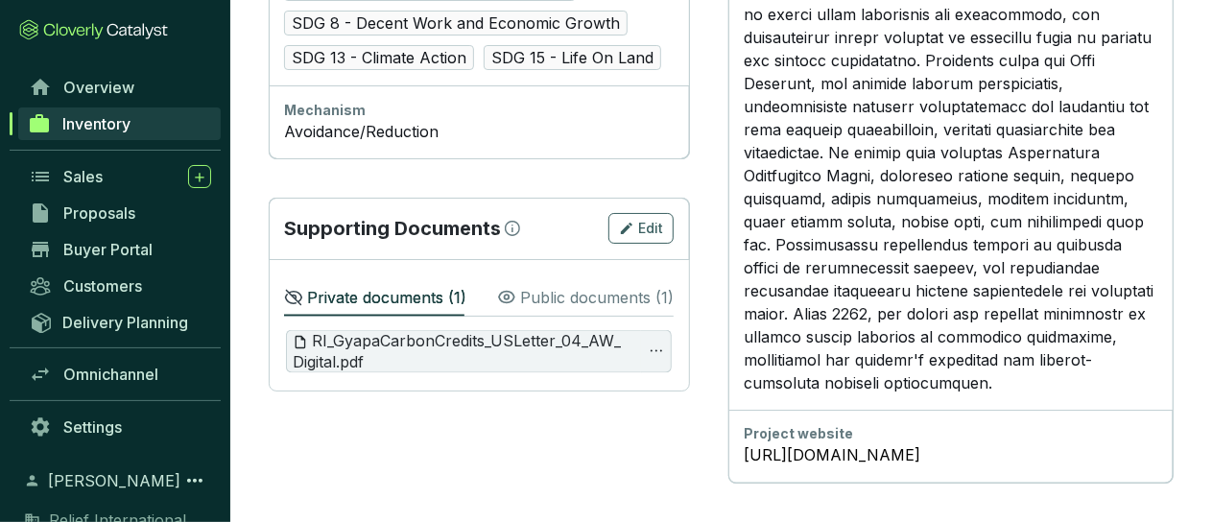
click at [544, 286] on p "Public documents ( 1 )" at bounding box center [596, 297] width 153 height 23
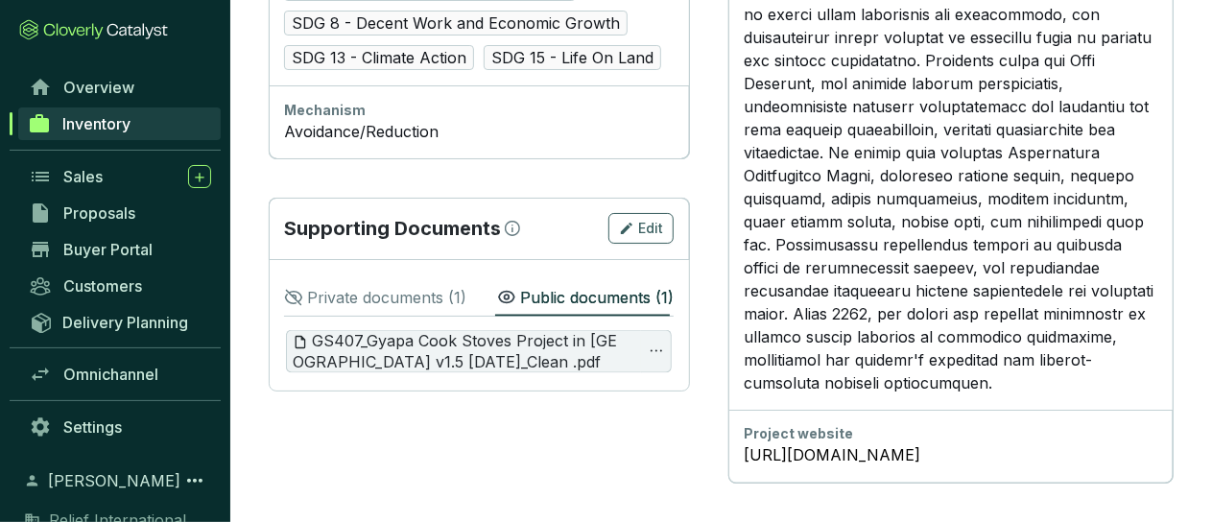
click at [402, 286] on p "Private documents ( 1 )" at bounding box center [386, 297] width 159 height 23
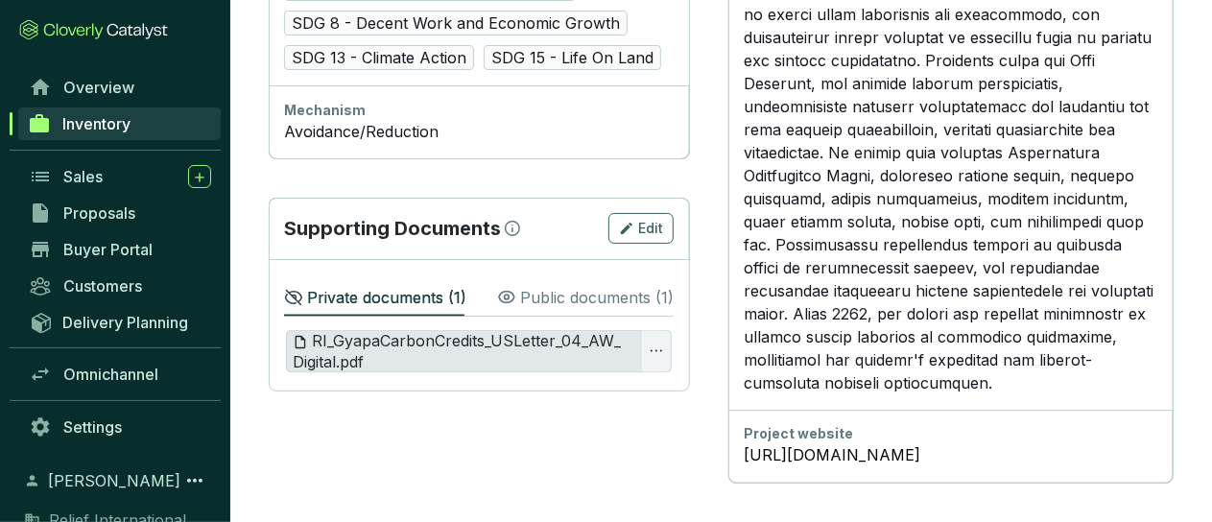
click at [411, 331] on span "RI_GyapaCarbonCredits_USLetter_04_AW_Digital.pdf" at bounding box center [460, 351] width 335 height 41
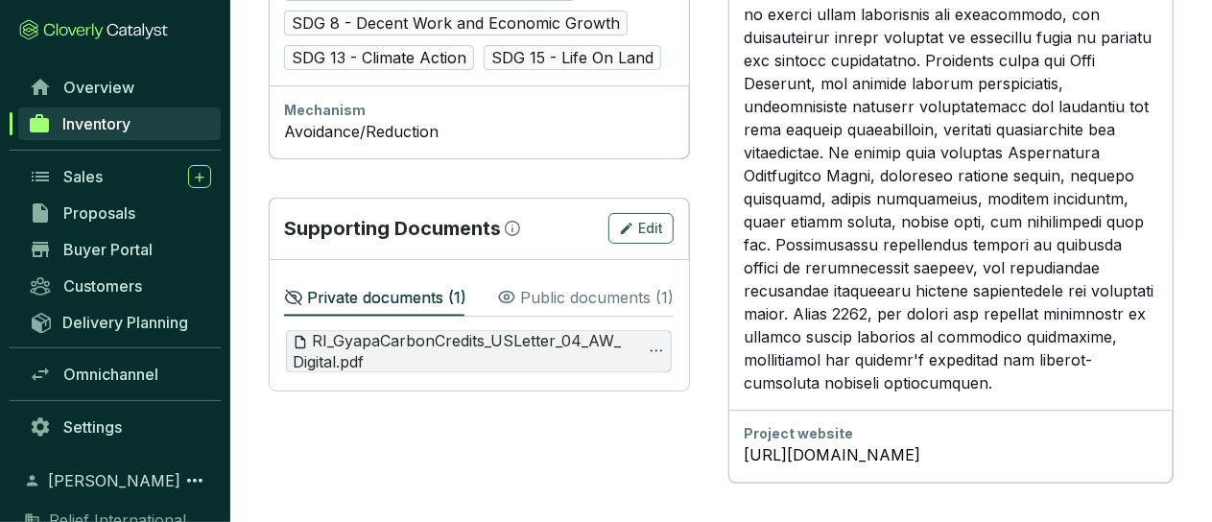
click at [541, 286] on p "Public documents ( 1 )" at bounding box center [596, 297] width 153 height 23
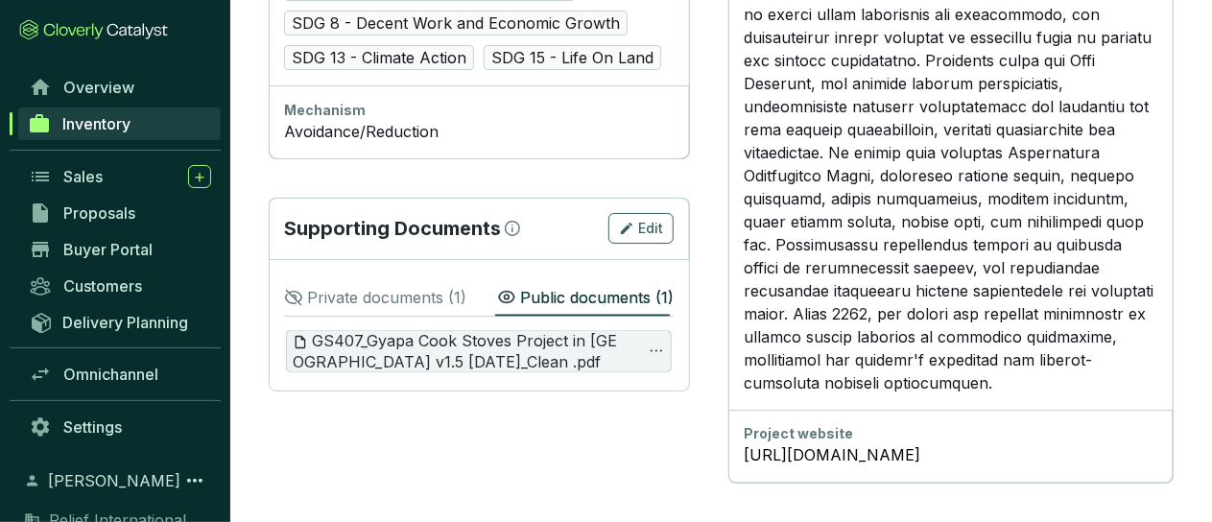
click at [418, 286] on p "Private documents ( 1 )" at bounding box center [386, 297] width 159 height 23
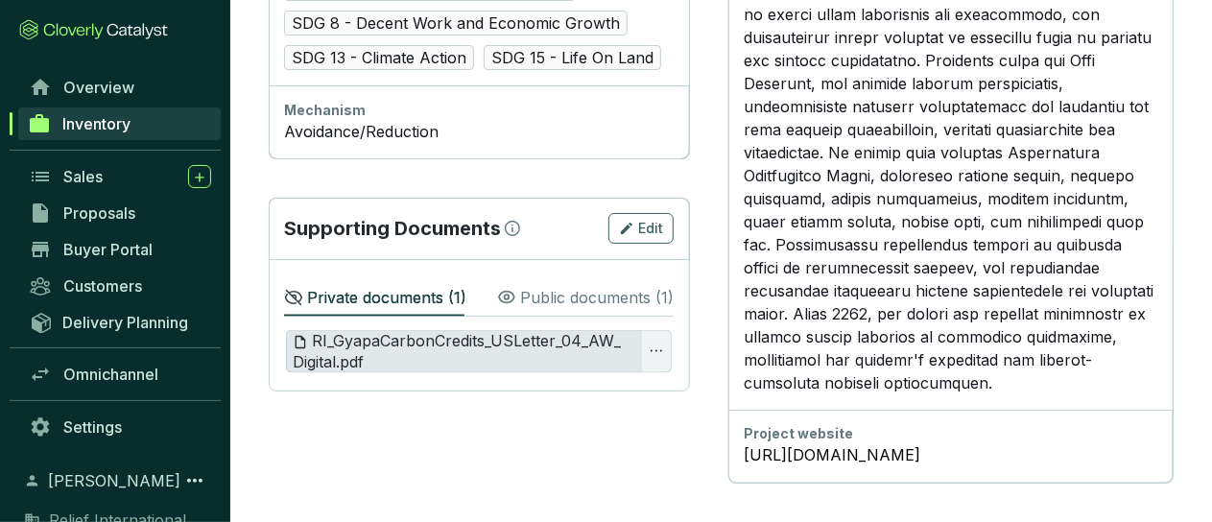
click at [429, 331] on span "RI_GyapaCarbonCredits_USLetter_04_AW_Digital.pdf" at bounding box center [460, 351] width 335 height 41
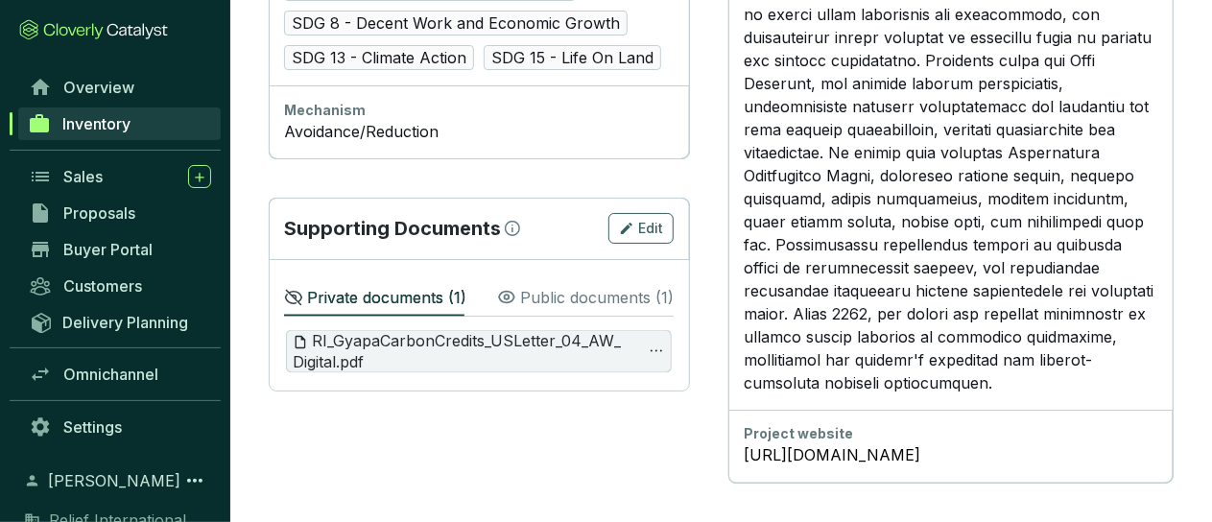
click at [539, 286] on p "Public documents ( 1 )" at bounding box center [596, 297] width 153 height 23
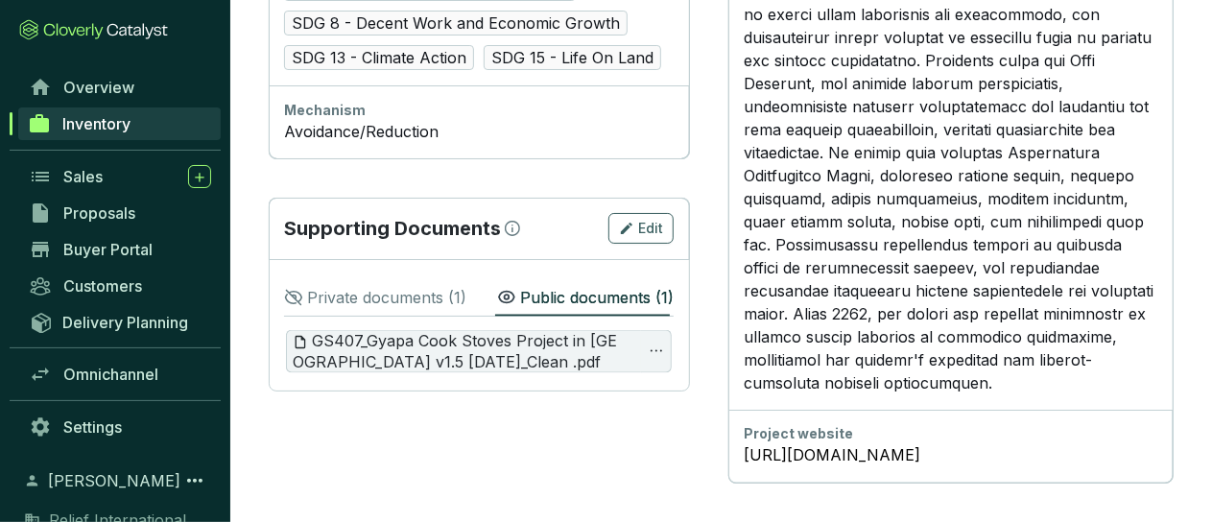
click at [432, 286] on p "Private documents ( 1 )" at bounding box center [386, 297] width 159 height 23
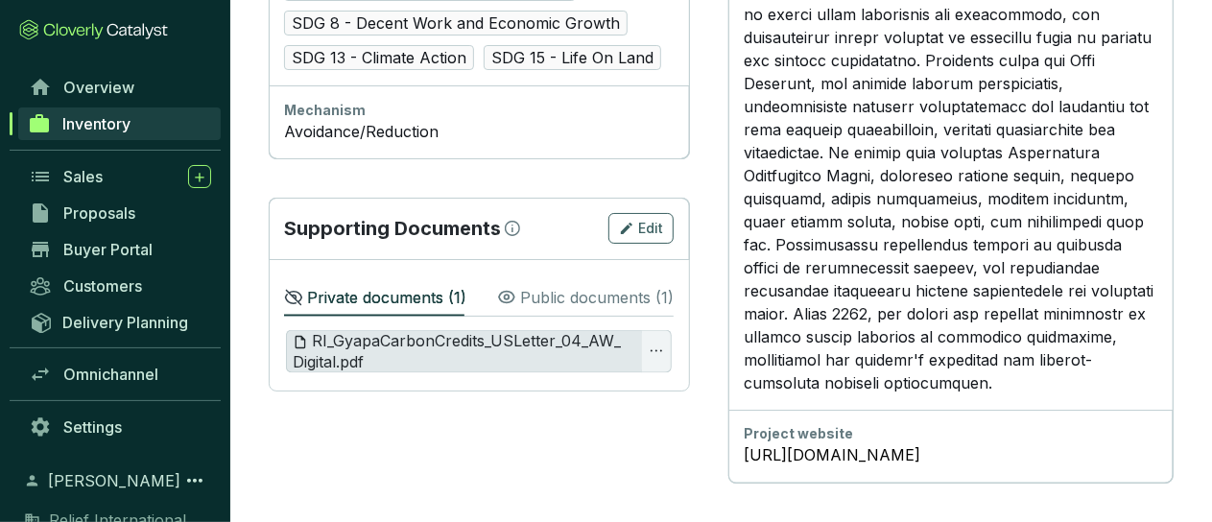
click at [469, 331] on span "RI_GyapaCarbonCredits_USLetter_04_AW_Digital.pdf" at bounding box center [460, 351] width 335 height 41
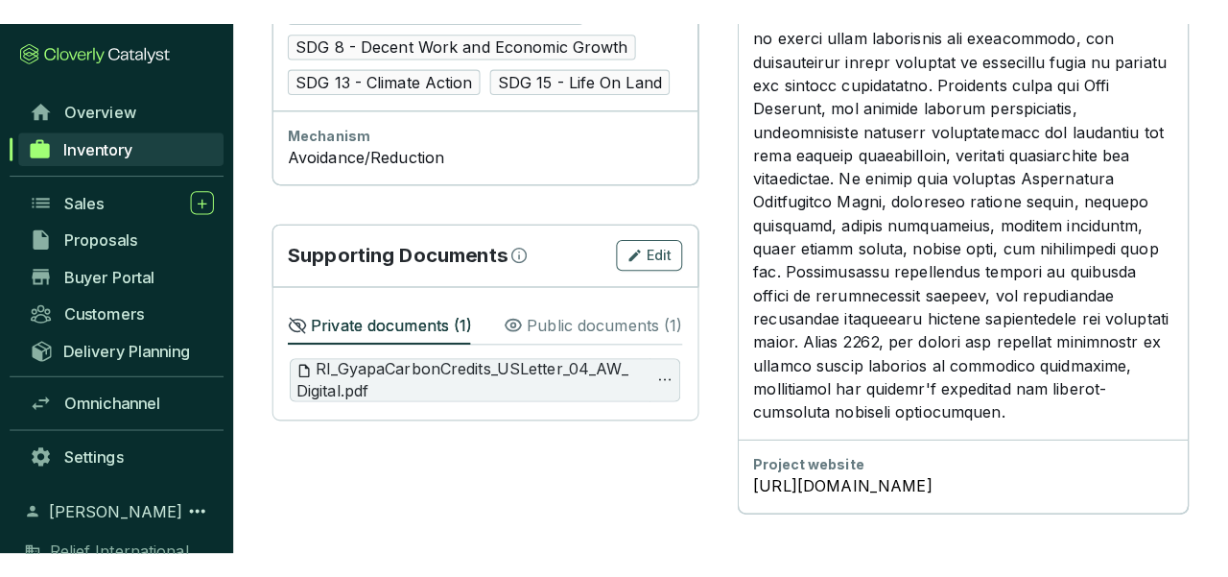
scroll to position [1418, 0]
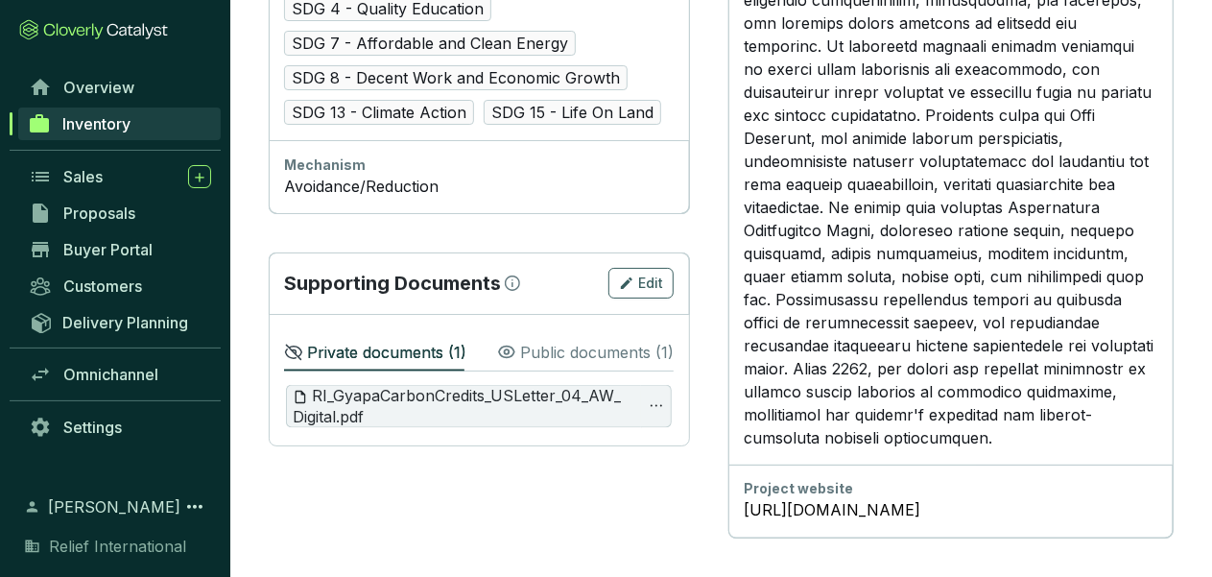
click at [604, 341] on p "Public documents ( 1 )" at bounding box center [596, 352] width 153 height 23
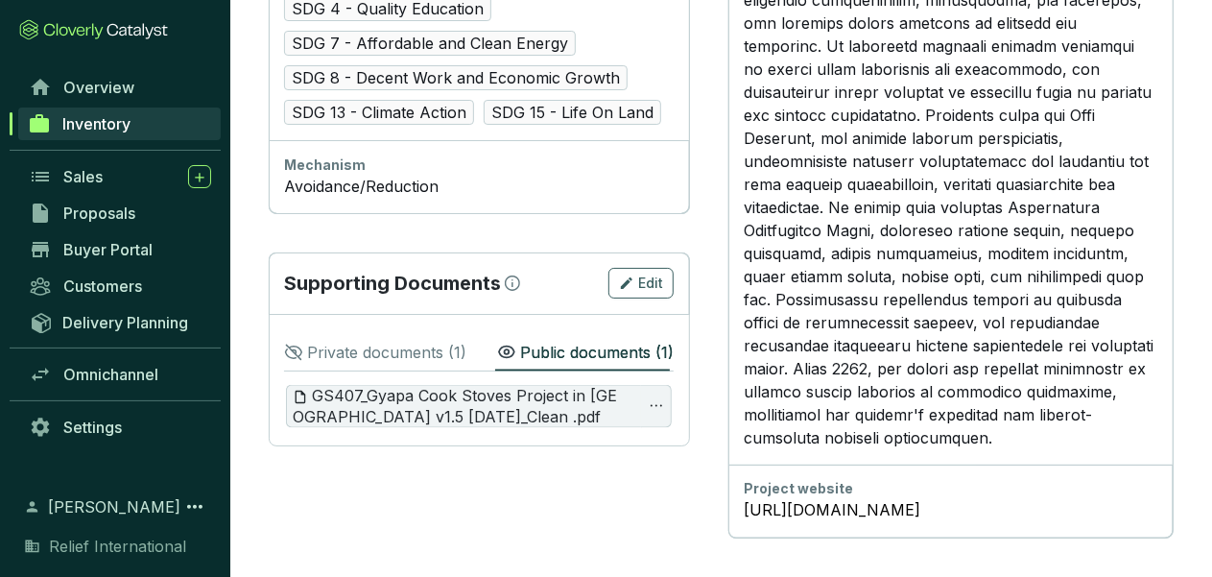
click at [407, 341] on p "Private documents ( 1 )" at bounding box center [386, 352] width 159 height 23
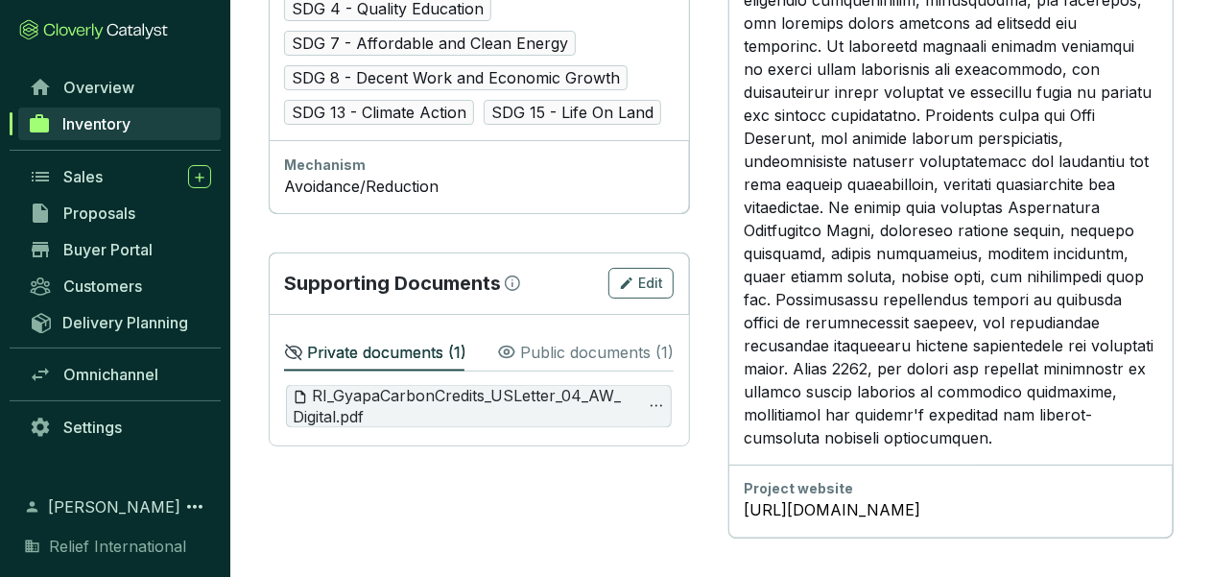
click at [407, 341] on p "Private documents ( 1 )" at bounding box center [386, 352] width 159 height 23
click at [634, 271] on icon "button" at bounding box center [626, 282] width 15 height 23
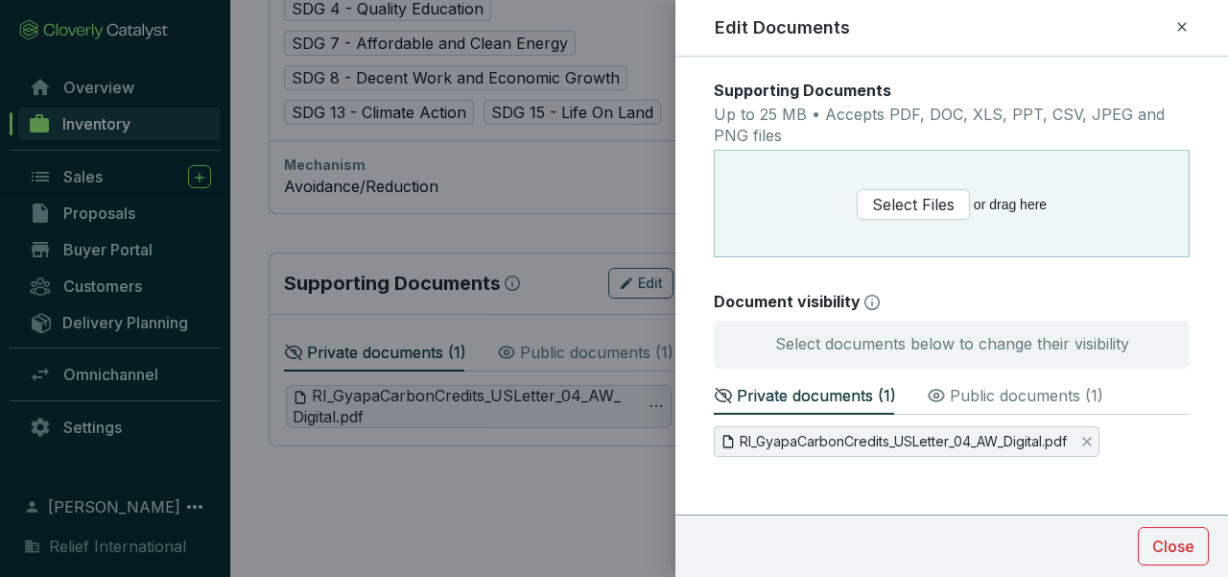
click at [1009, 386] on p "Public documents ( 1 )" at bounding box center [1026, 395] width 153 height 23
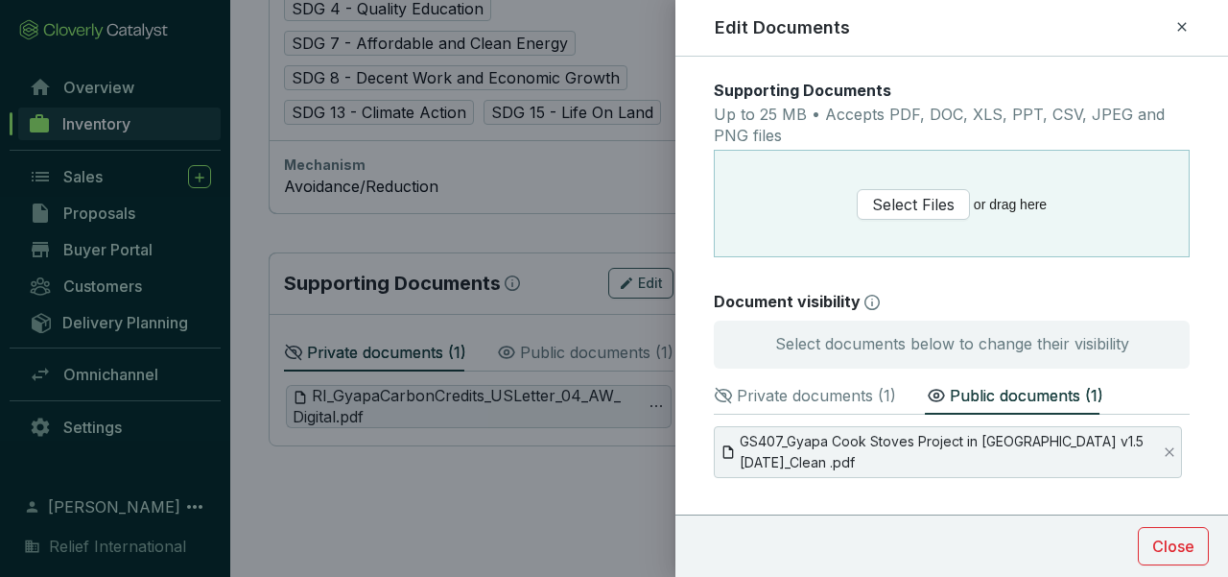
click at [1011, 394] on p "Public documents ( 1 )" at bounding box center [1026, 395] width 153 height 23
click at [1170, 554] on span "Close" at bounding box center [1173, 545] width 42 height 23
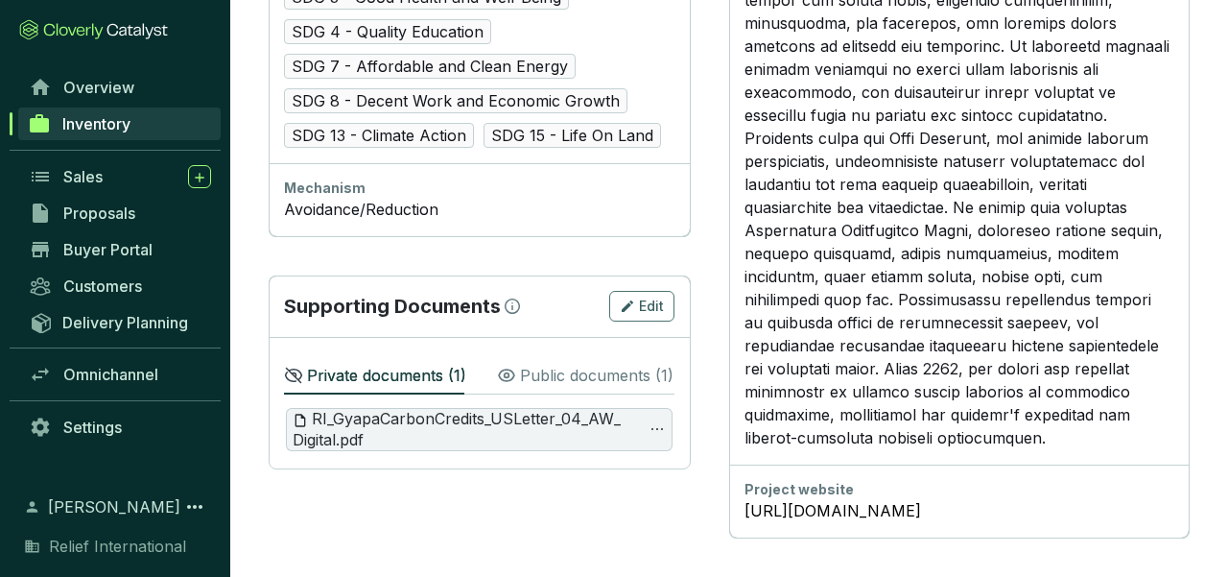
scroll to position [1395, 0]
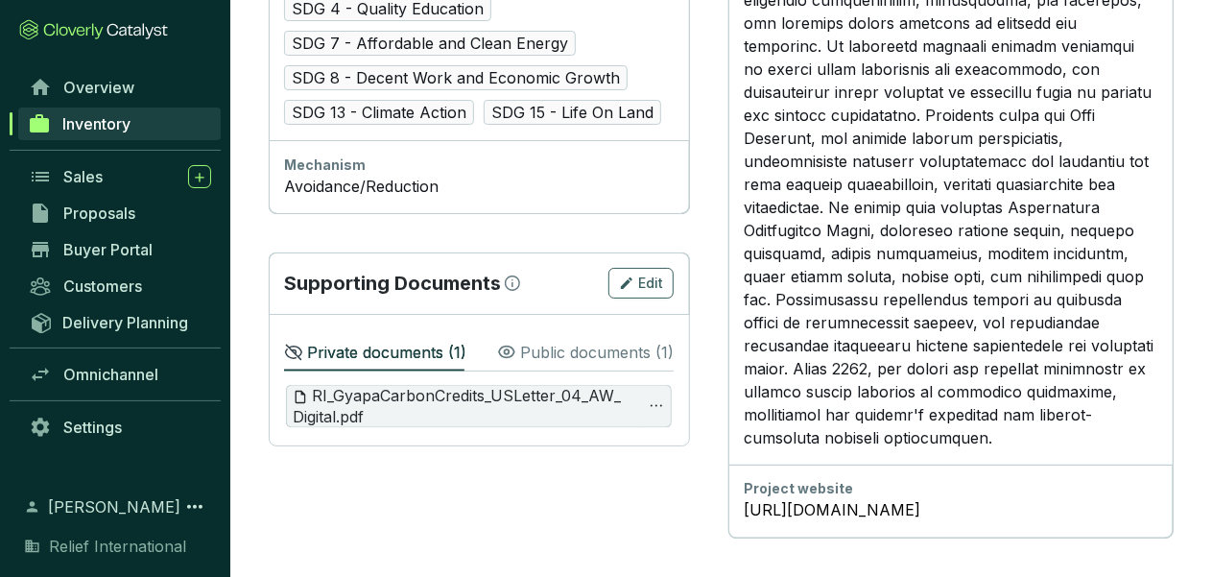
click at [388, 341] on p "Private documents ( 1 )" at bounding box center [386, 352] width 159 height 23
click at [663, 271] on div "Edit" at bounding box center [641, 282] width 44 height 23
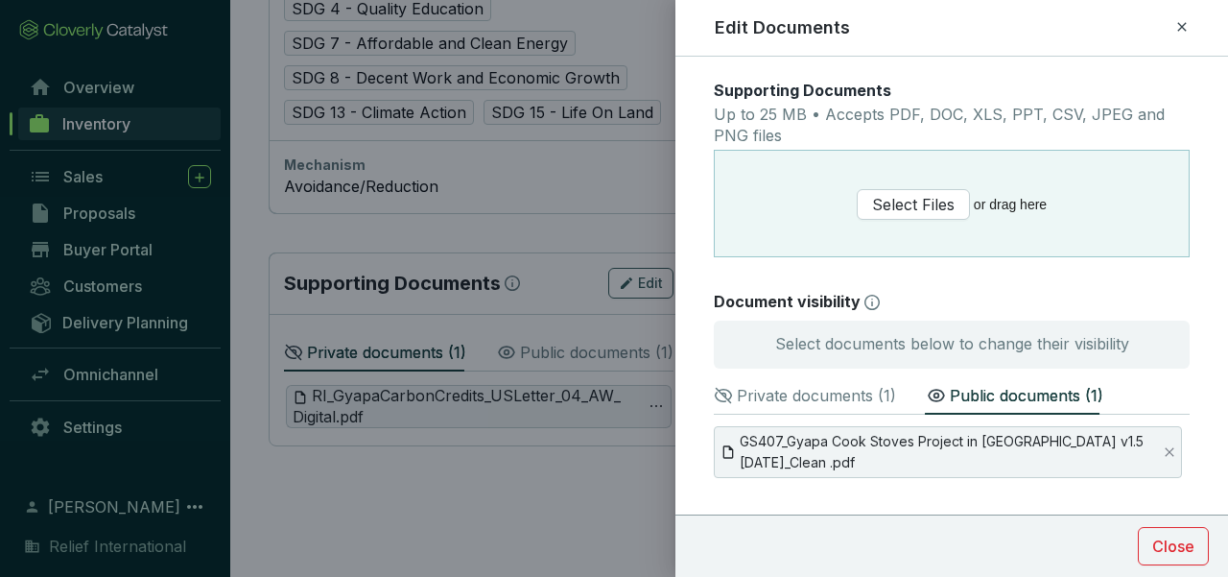
click at [867, 393] on p "Private documents ( 1 )" at bounding box center [816, 395] width 159 height 23
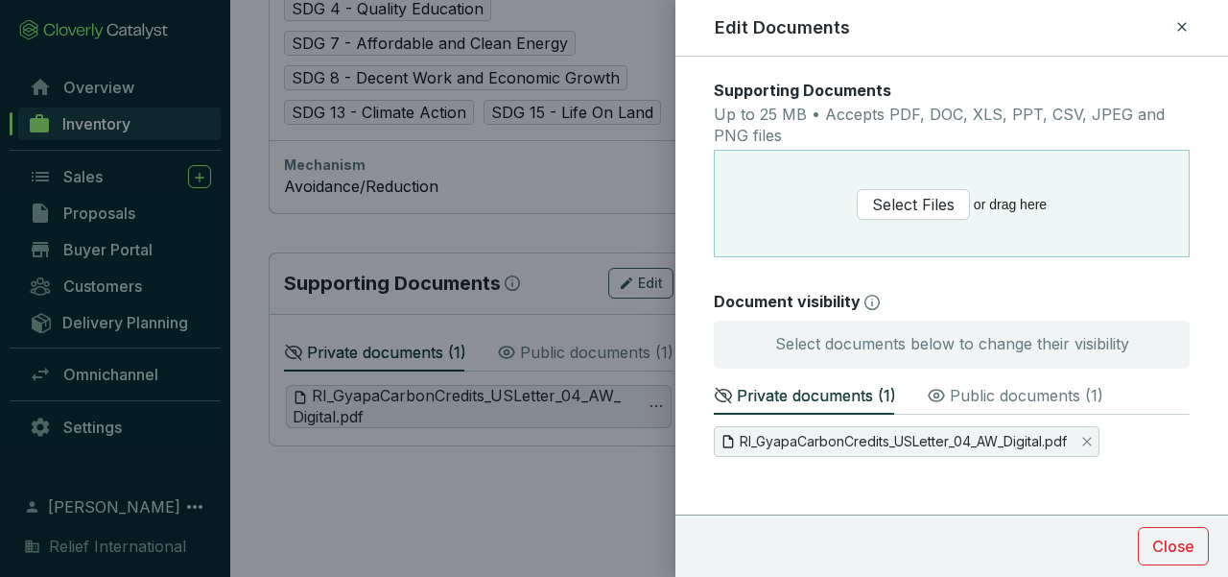
click at [830, 390] on p "Private documents ( 1 )" at bounding box center [816, 395] width 159 height 23
click at [957, 397] on p "Public documents ( 1 )" at bounding box center [1026, 395] width 153 height 23
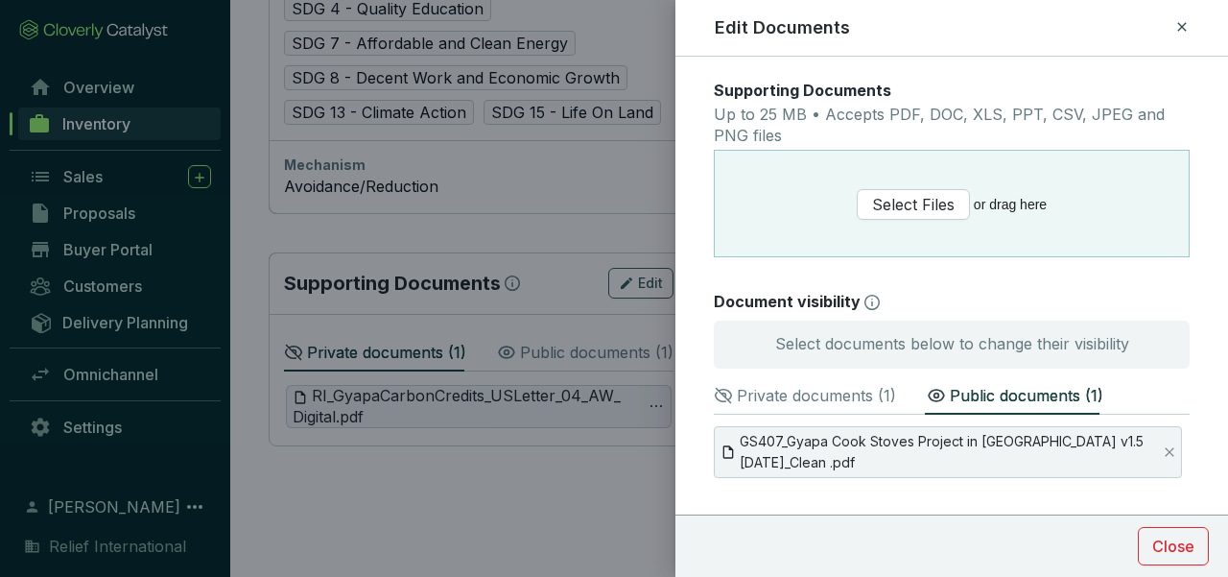
click at [814, 404] on p "Private documents ( 1 )" at bounding box center [816, 395] width 159 height 23
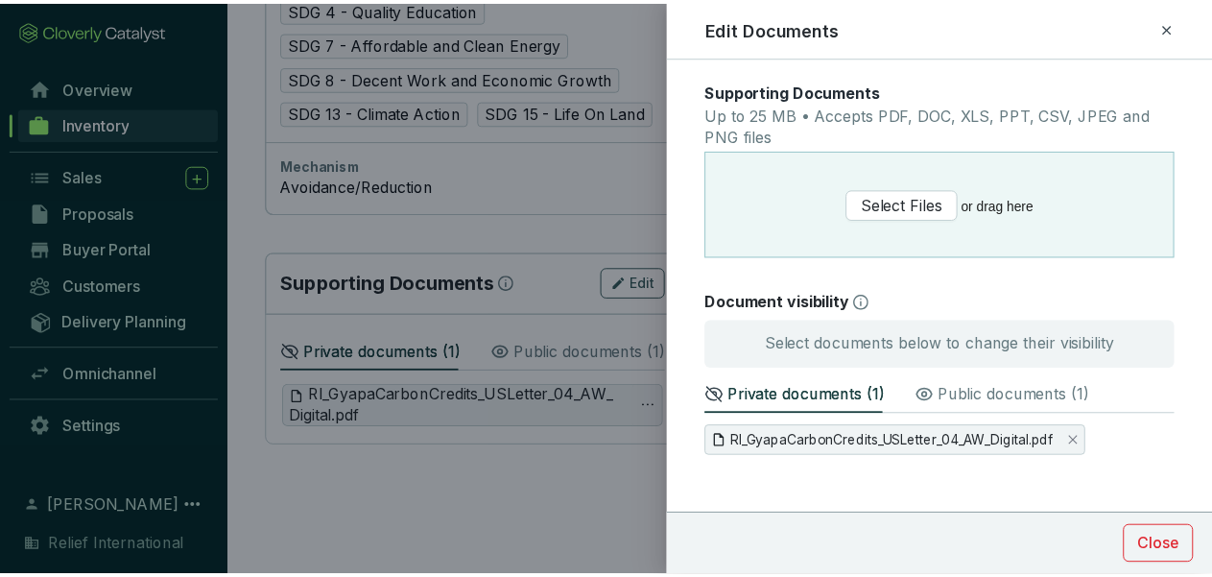
scroll to position [44, 0]
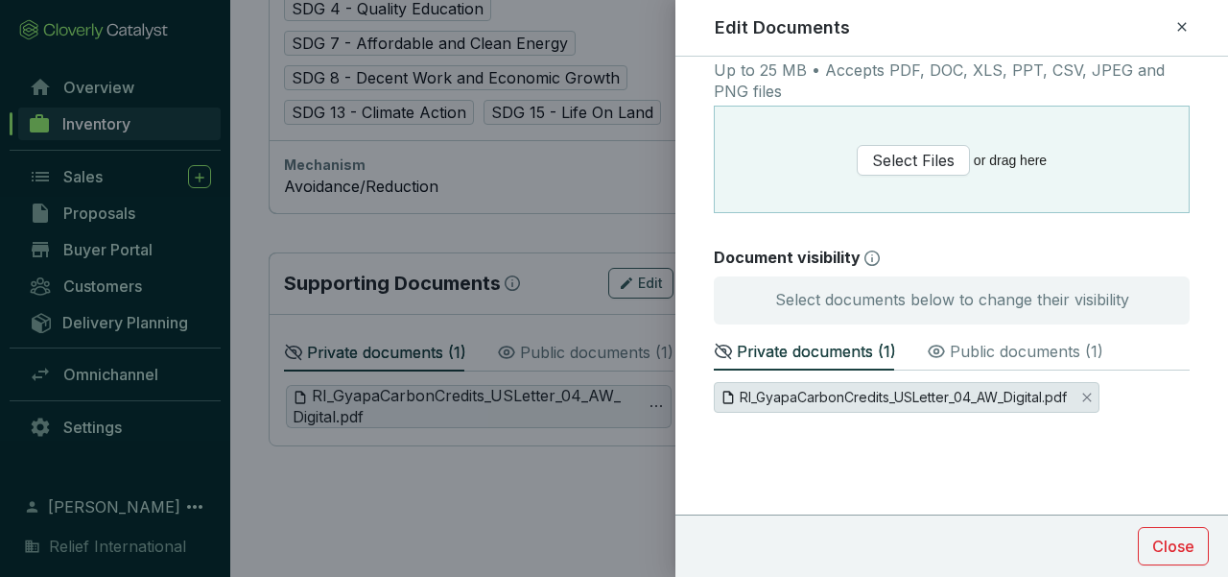
click at [992, 389] on span "RI_GyapaCarbonCredits_USLetter_04_AW_Digital.pdf" at bounding box center [903, 397] width 327 height 21
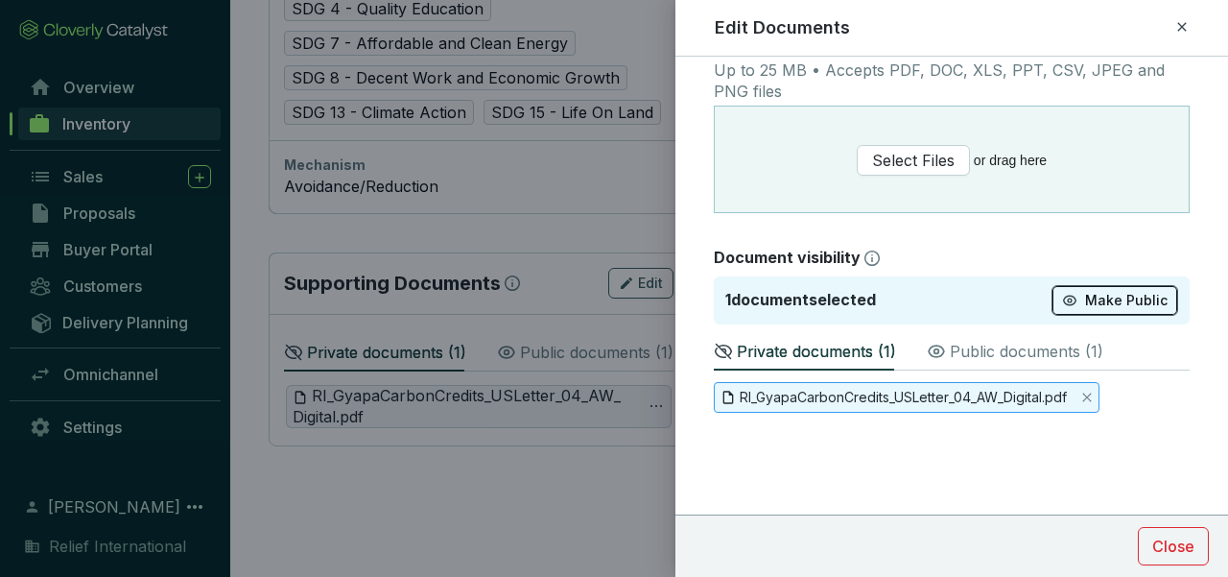
click at [1090, 291] on span "Make Public" at bounding box center [1126, 300] width 83 height 19
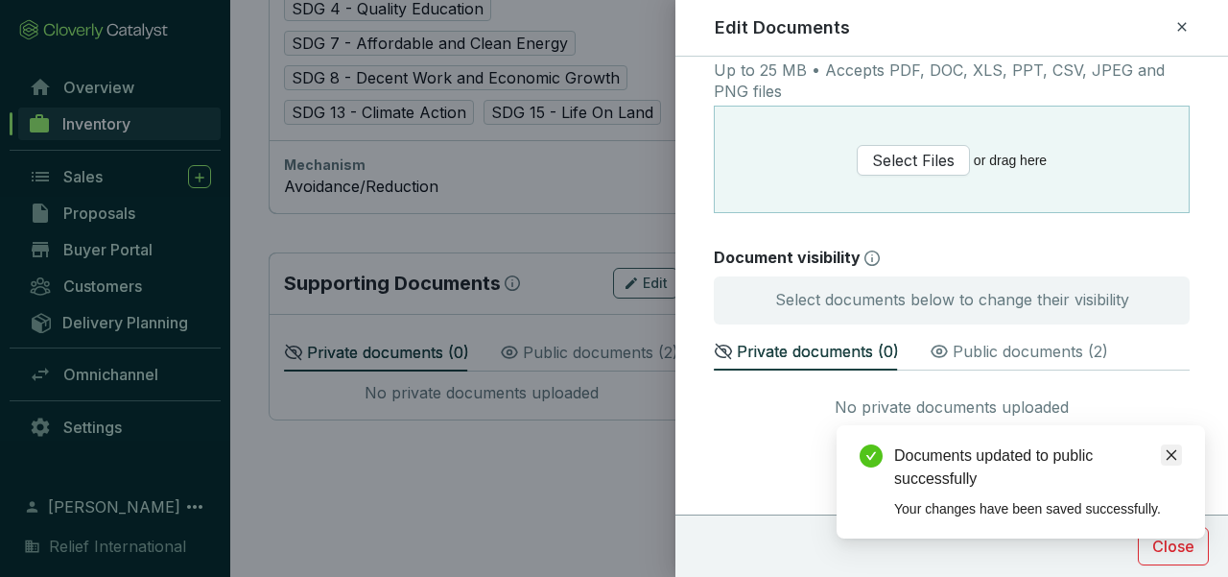
click at [1167, 452] on icon "close" at bounding box center [1171, 454] width 13 height 13
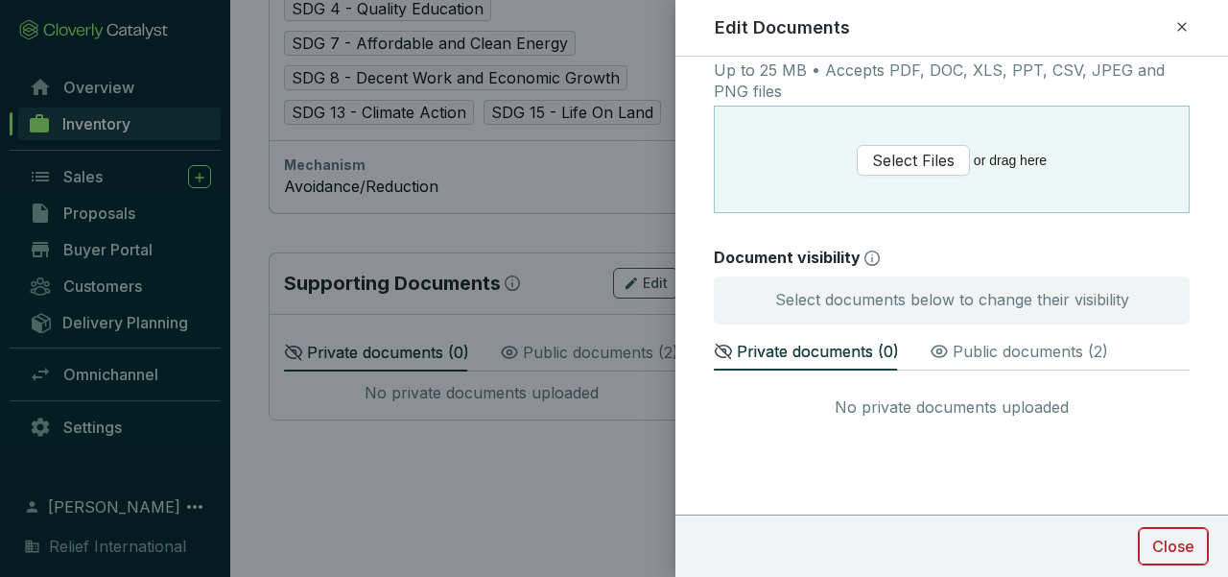
click at [1179, 549] on span "Close" at bounding box center [1173, 545] width 42 height 23
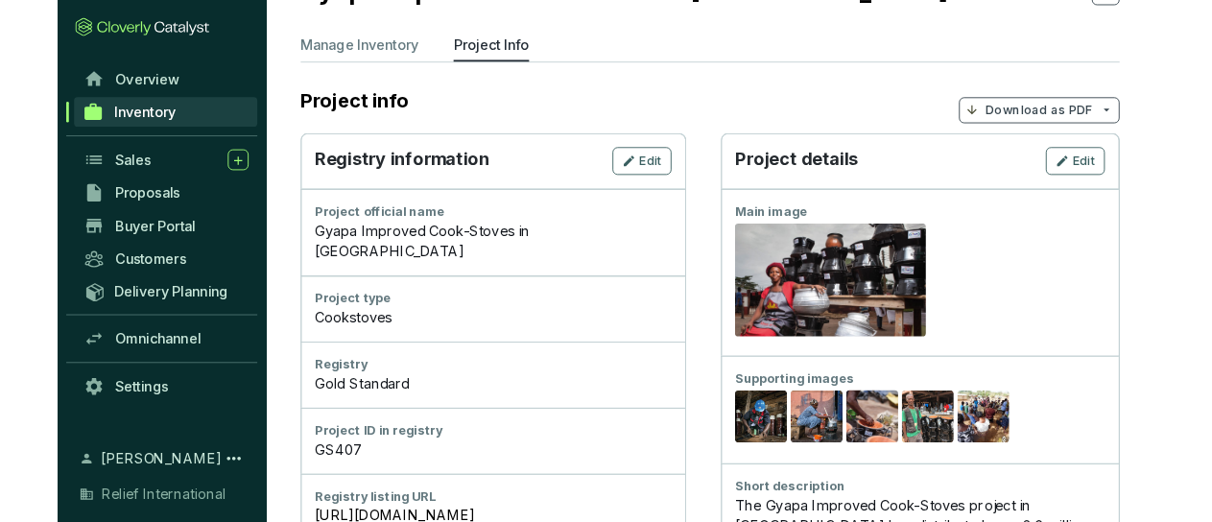
scroll to position [0, 0]
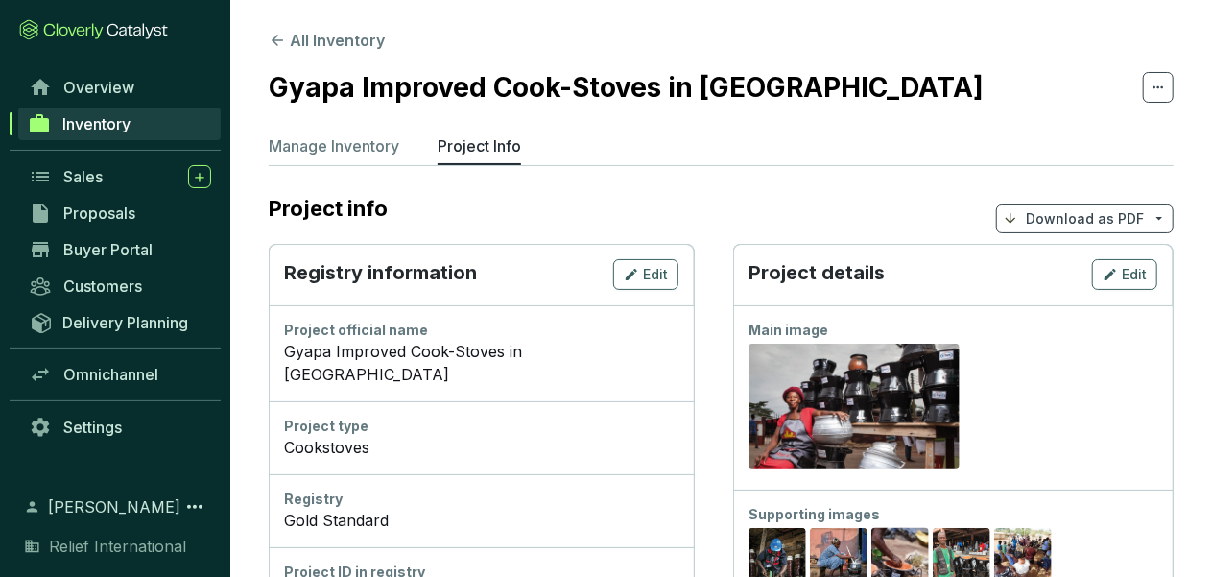
click at [1050, 220] on p "Download as PDF" at bounding box center [1085, 218] width 118 height 19
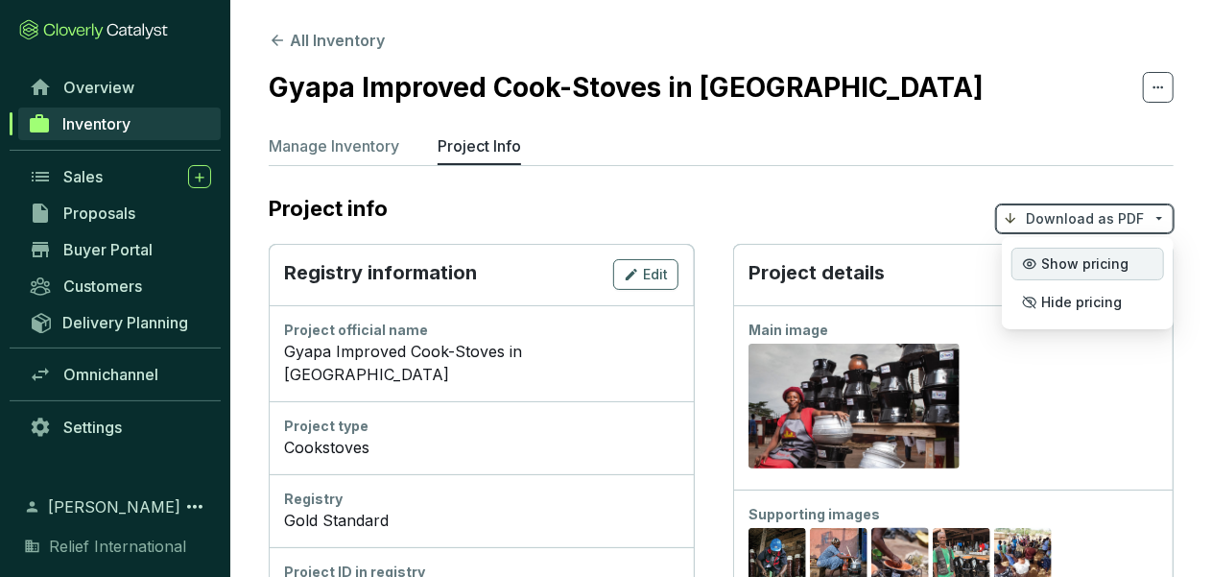
click at [1065, 264] on span "Show pricing" at bounding box center [1084, 263] width 87 height 15
click at [1063, 305] on span "Hide pricing" at bounding box center [1081, 302] width 81 height 15
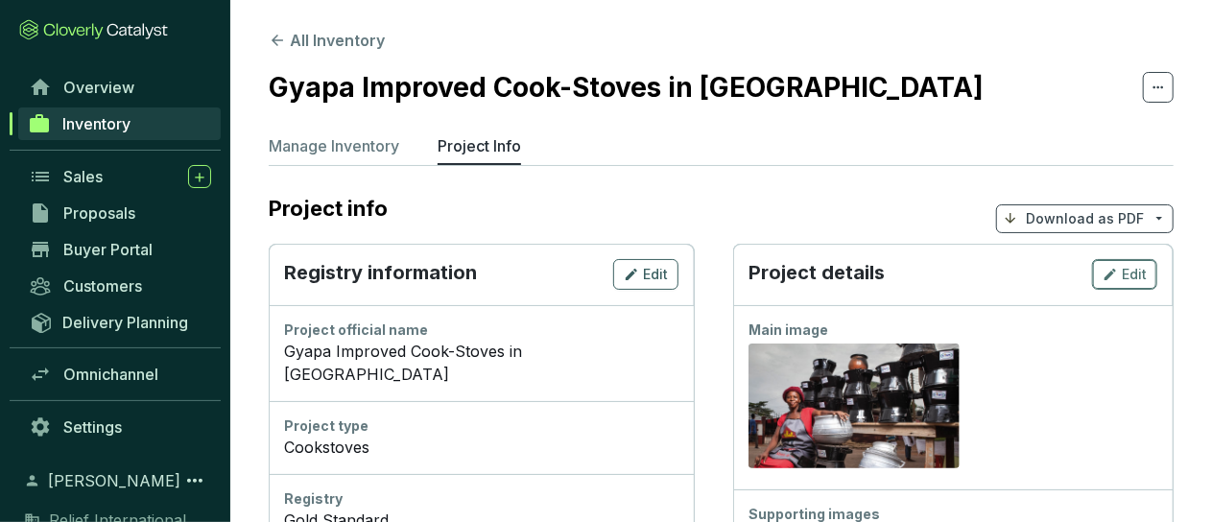
click at [1146, 271] on button "Edit" at bounding box center [1124, 274] width 65 height 31
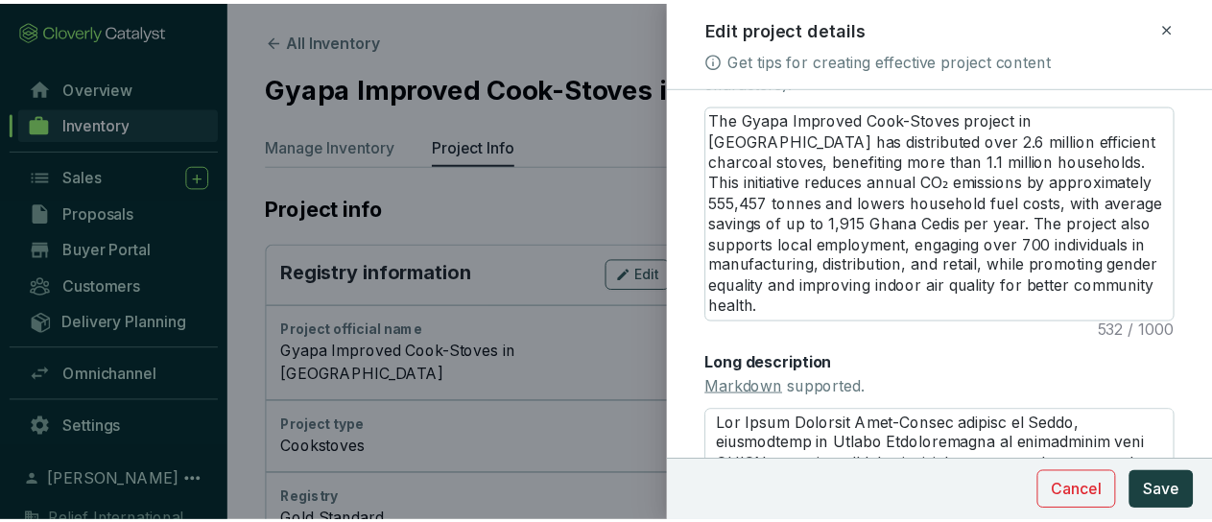
scroll to position [416, 0]
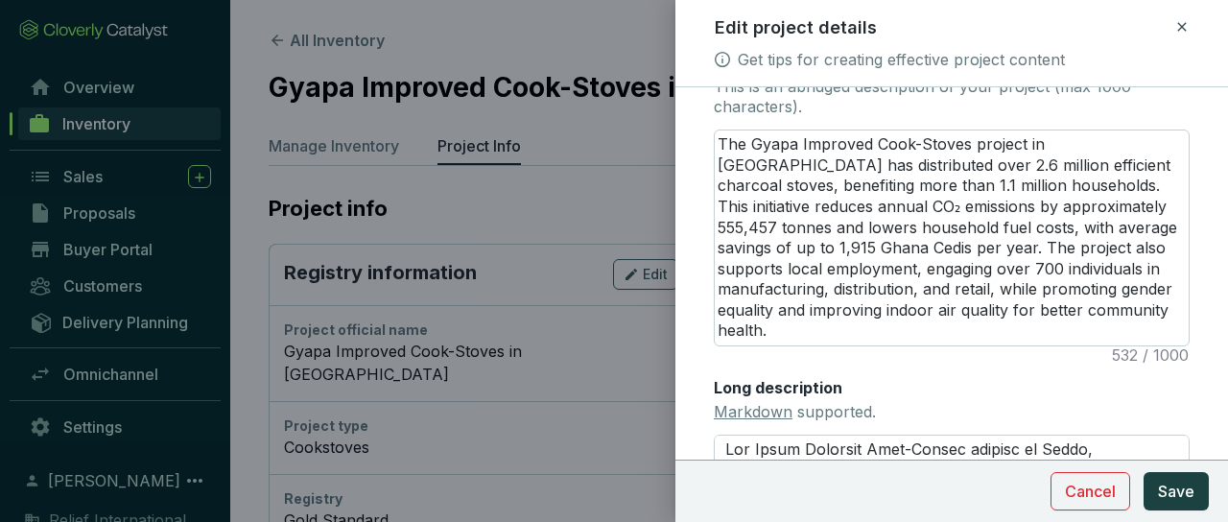
click at [1086, 400] on div "Long description Markdown supported." at bounding box center [952, 514] width 476 height 274
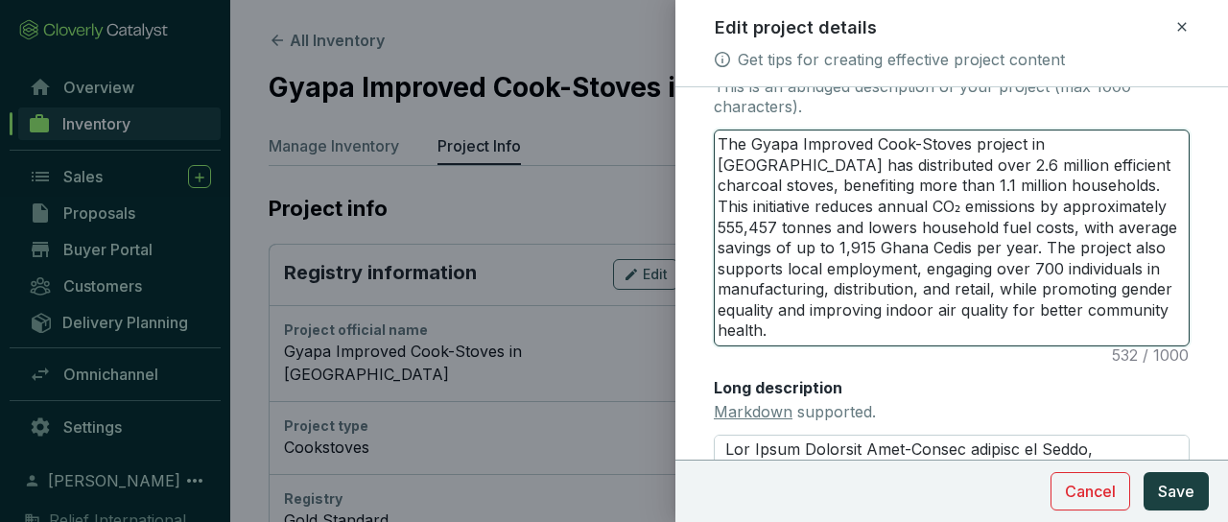
drag, startPoint x: 972, startPoint y: 245, endPoint x: 911, endPoint y: 246, distance: 60.4
click at [911, 246] on textarea "The Gyapa Improved Cook-Stoves project in [GEOGRAPHIC_DATA] has distributed ove…" at bounding box center [952, 237] width 474 height 215
type textarea "The Gyapa Improved Cook-Stoves project in [GEOGRAPHIC_DATA] has distributed ove…"
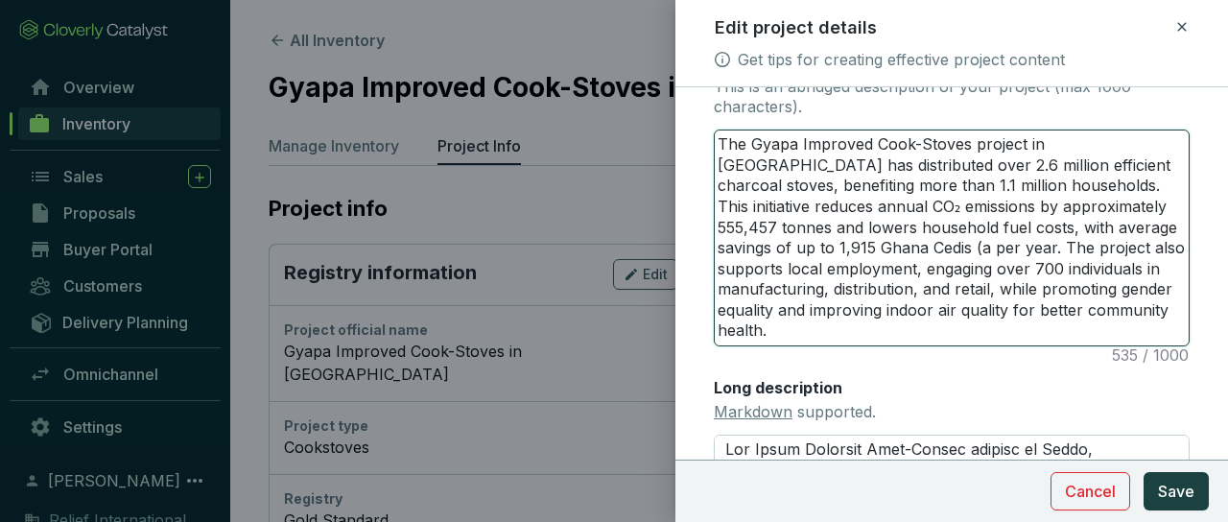
type textarea "The Gyapa Improved Cook-Stoves project in [GEOGRAPHIC_DATA] has distributed ove…"
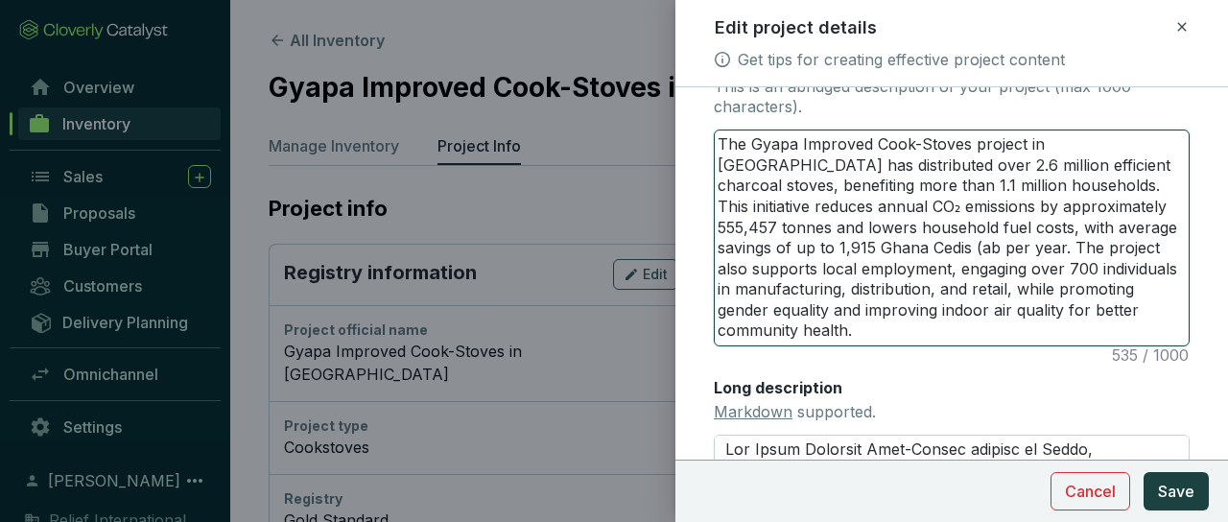
type textarea "The Gyapa Improved Cook-Stoves project in [GEOGRAPHIC_DATA] has distributed ove…"
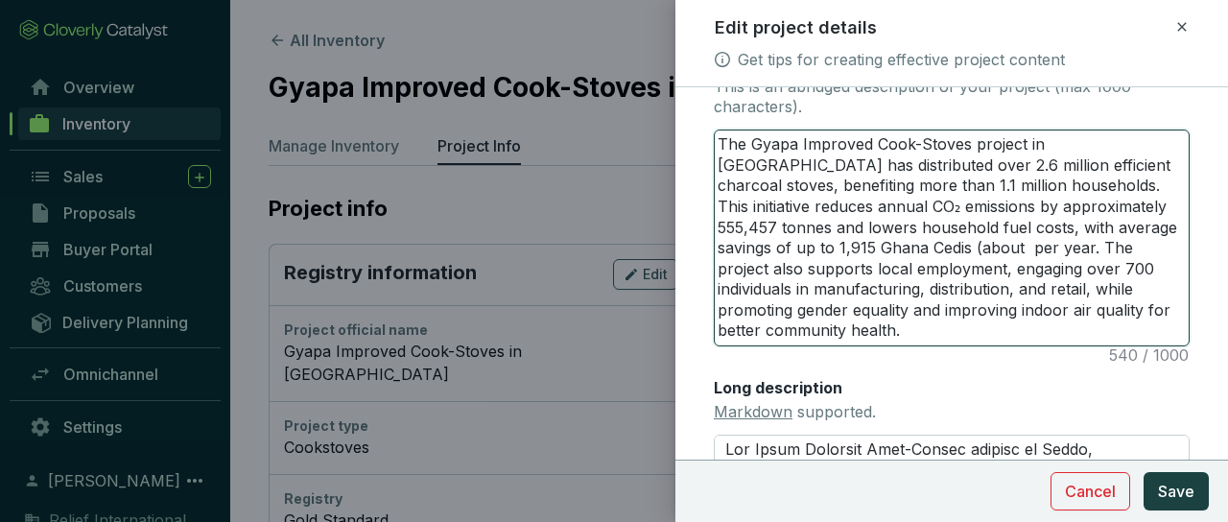
type textarea "The Gyapa Improved Cook-Stoves project in [GEOGRAPHIC_DATA] has distributed ove…"
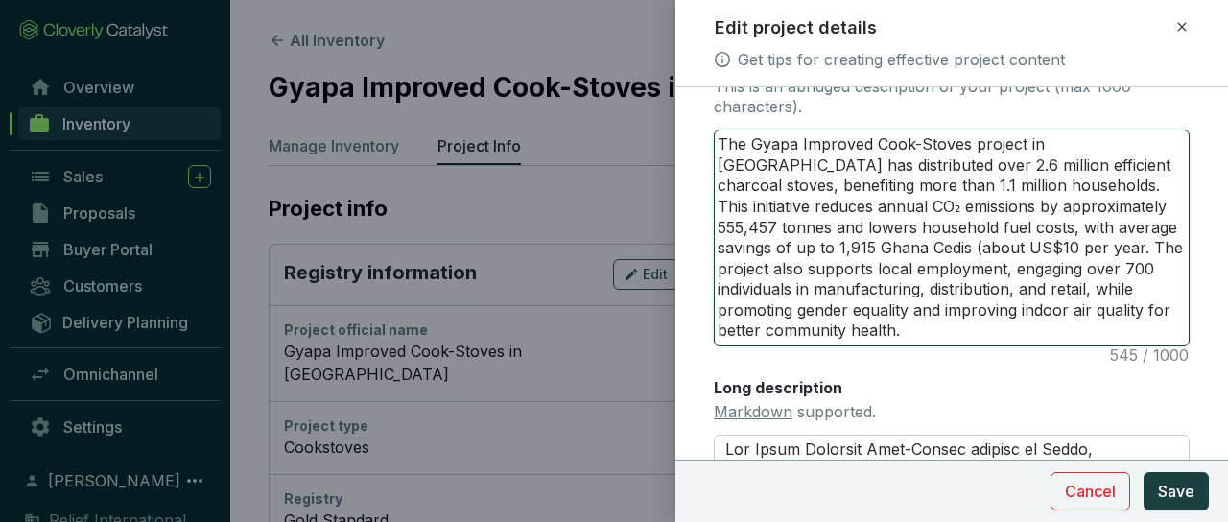
type textarea "The Gyapa Improved Cook-Stoves project in [GEOGRAPHIC_DATA] has distributed ove…"
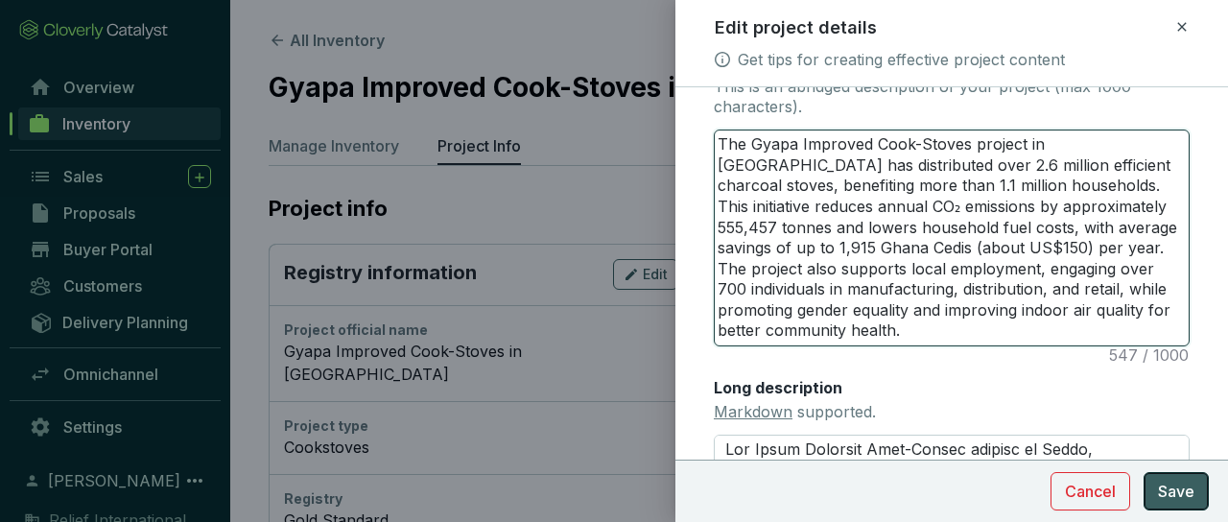
type textarea "The Gyapa Improved Cook-Stoves project in [GEOGRAPHIC_DATA] has distributed ove…"
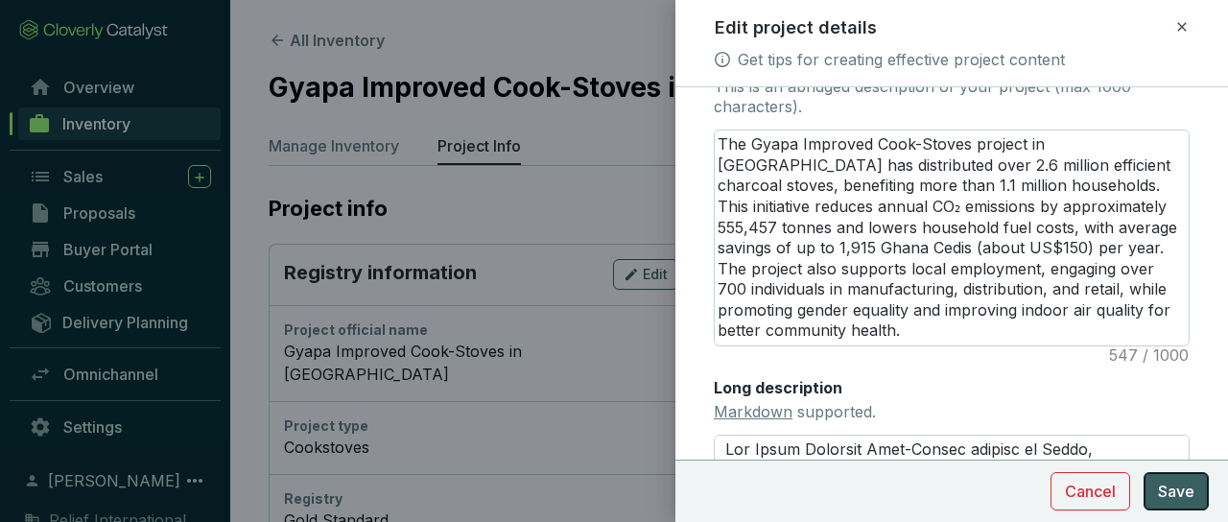
click at [1175, 502] on span "Save" at bounding box center [1176, 491] width 36 height 23
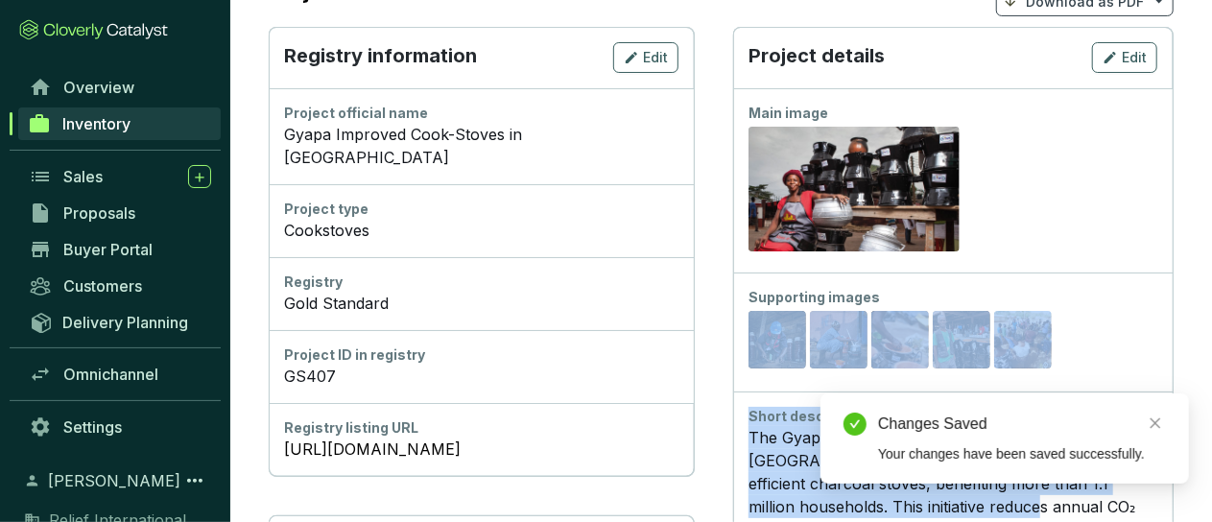
drag, startPoint x: 1175, startPoint y: 502, endPoint x: 1013, endPoint y: 545, distance: 167.8
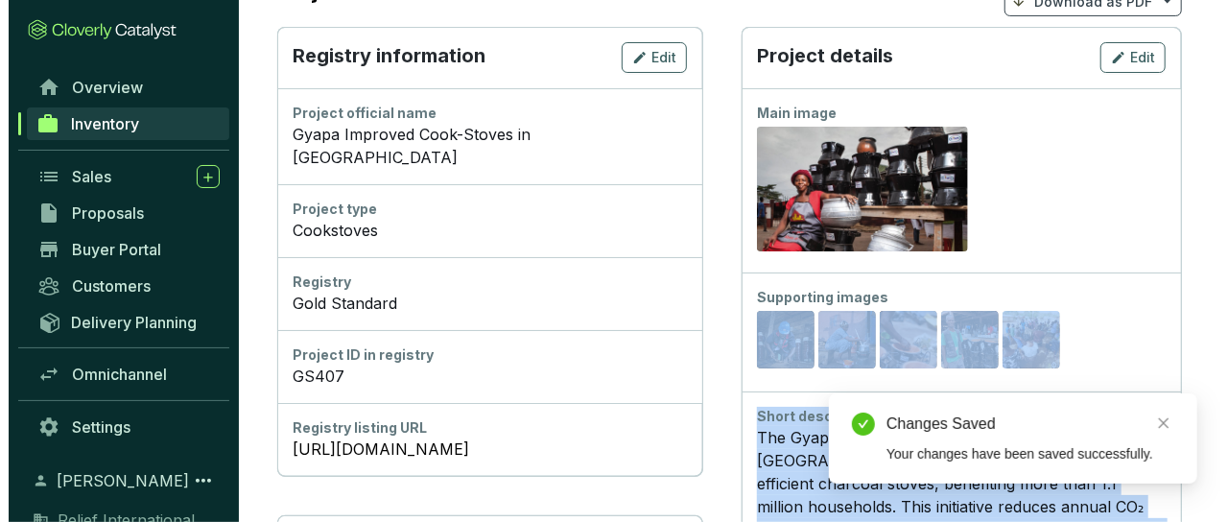
scroll to position [253, 0]
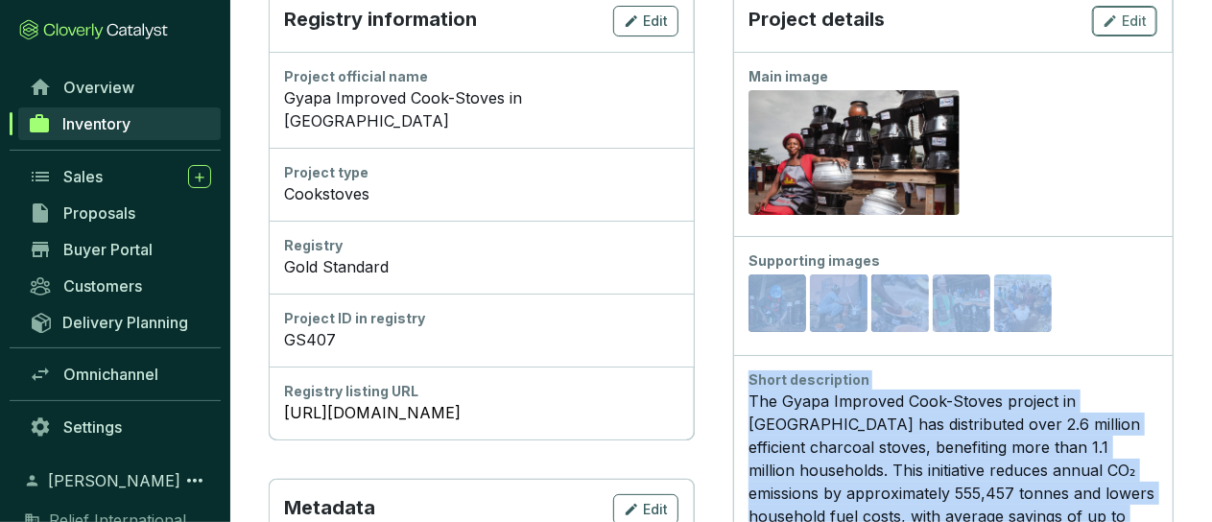
click at [1124, 23] on span "Edit" at bounding box center [1133, 21] width 25 height 19
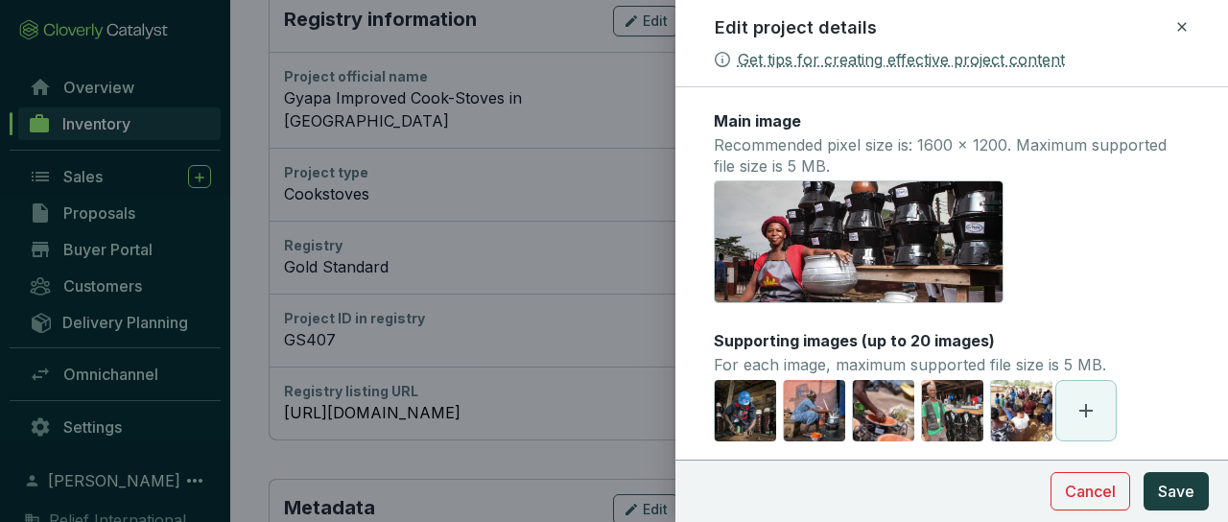
click at [1027, 59] on link "Get tips for creating effective project content" at bounding box center [901, 59] width 327 height 23
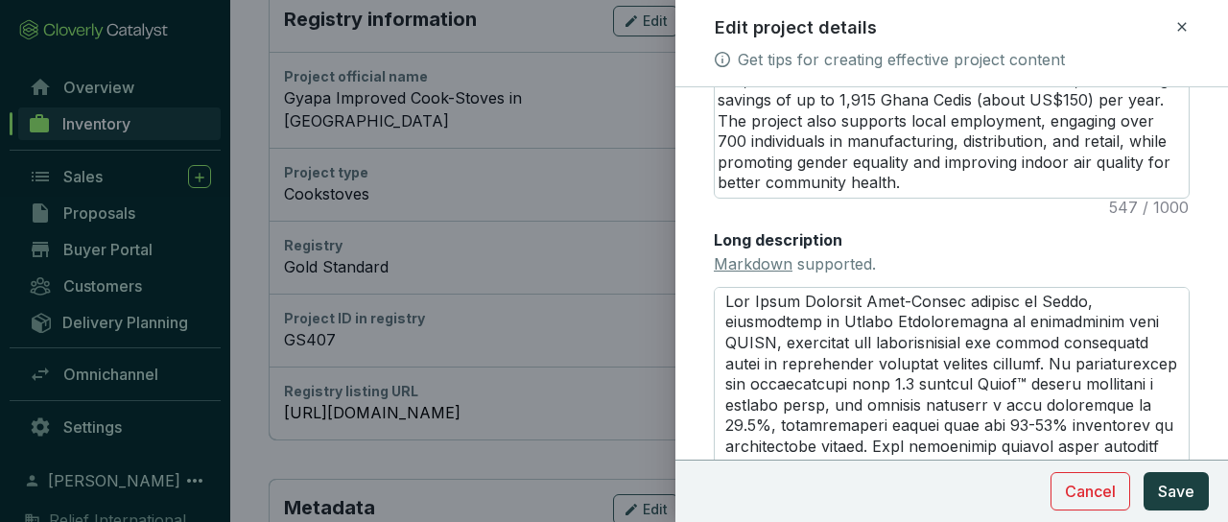
scroll to position [576, 0]
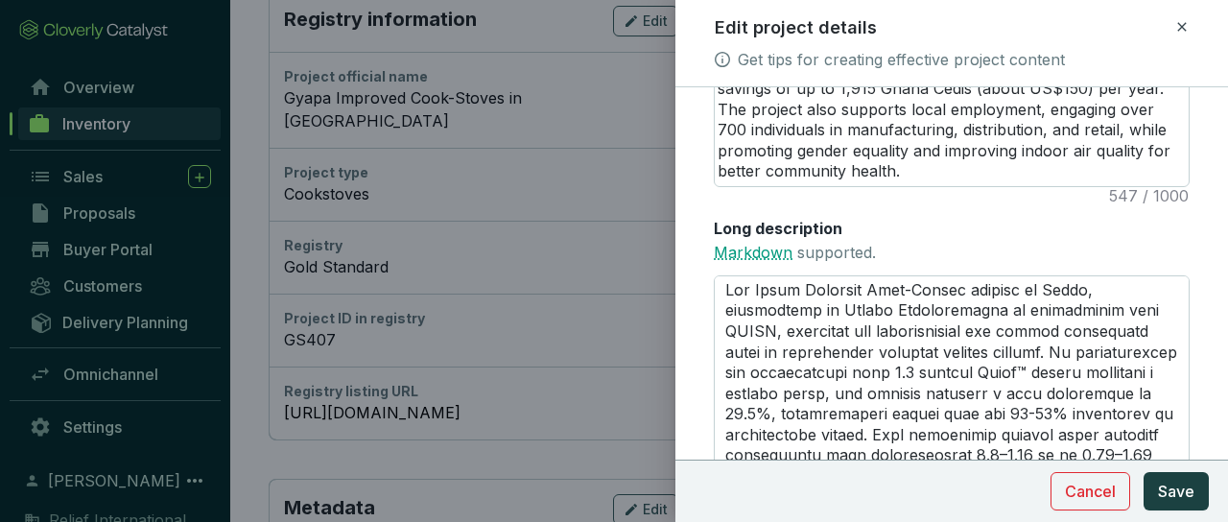
click at [764, 254] on link "Markdown" at bounding box center [753, 252] width 79 height 19
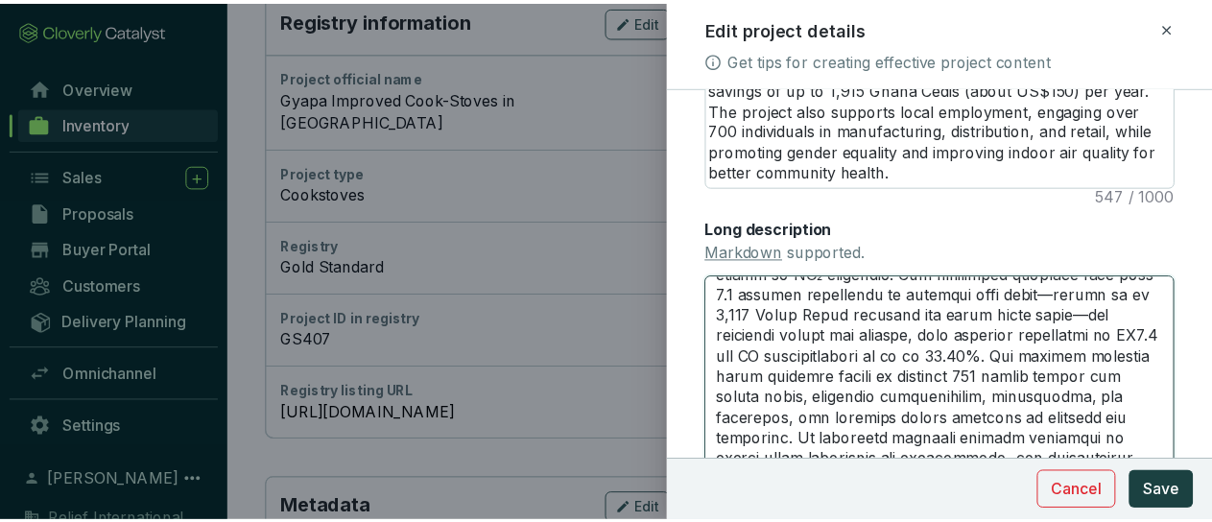
scroll to position [243, 0]
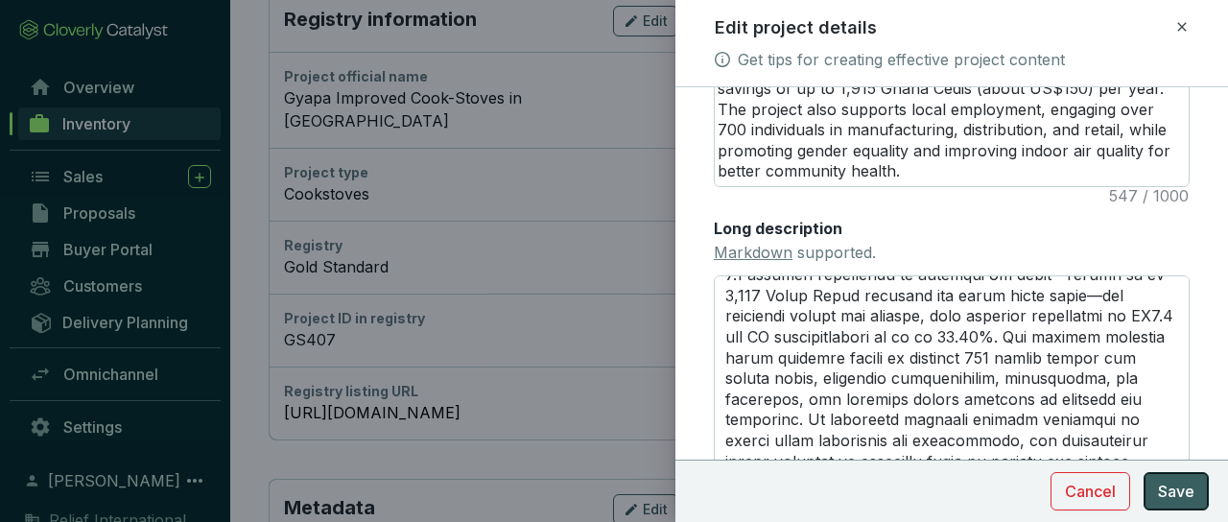
click at [1192, 490] on span "Save" at bounding box center [1176, 491] width 36 height 23
